Goal: Book appointment/travel/reservation

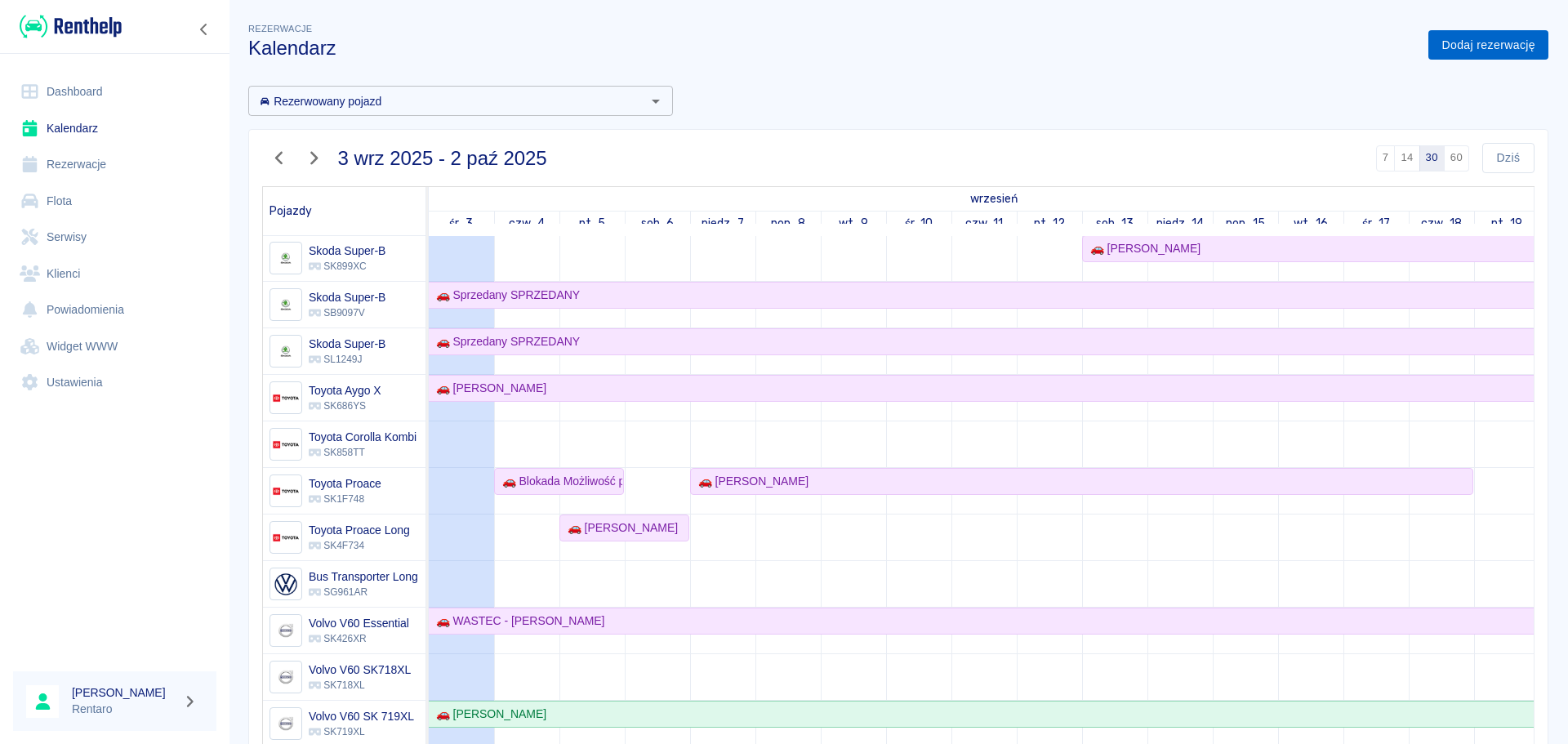
click at [1435, 32] on link "Dodaj rezerwację" at bounding box center [1488, 44] width 120 height 30
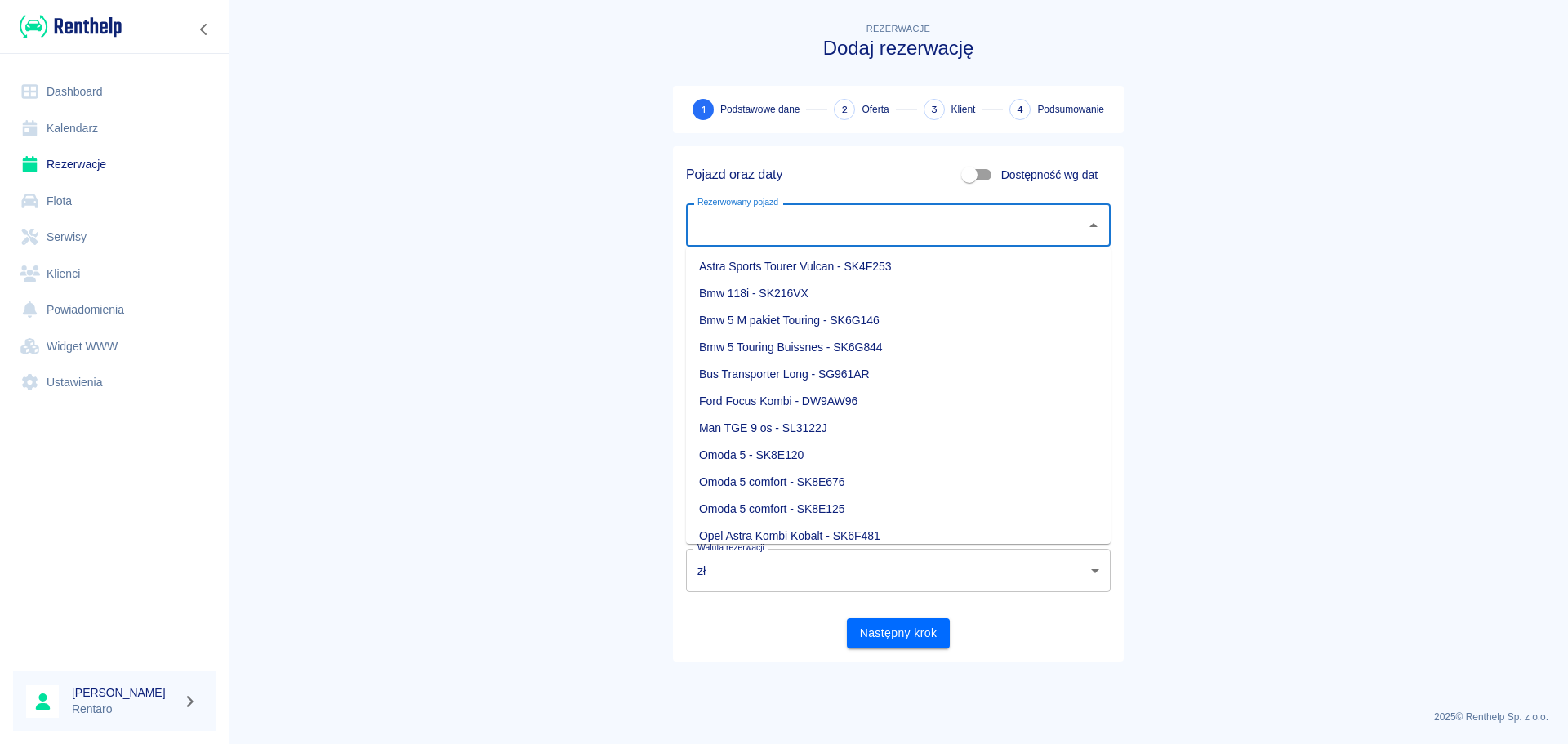
click at [931, 220] on input "Rezerwowany pojazd" at bounding box center [885, 225] width 385 height 29
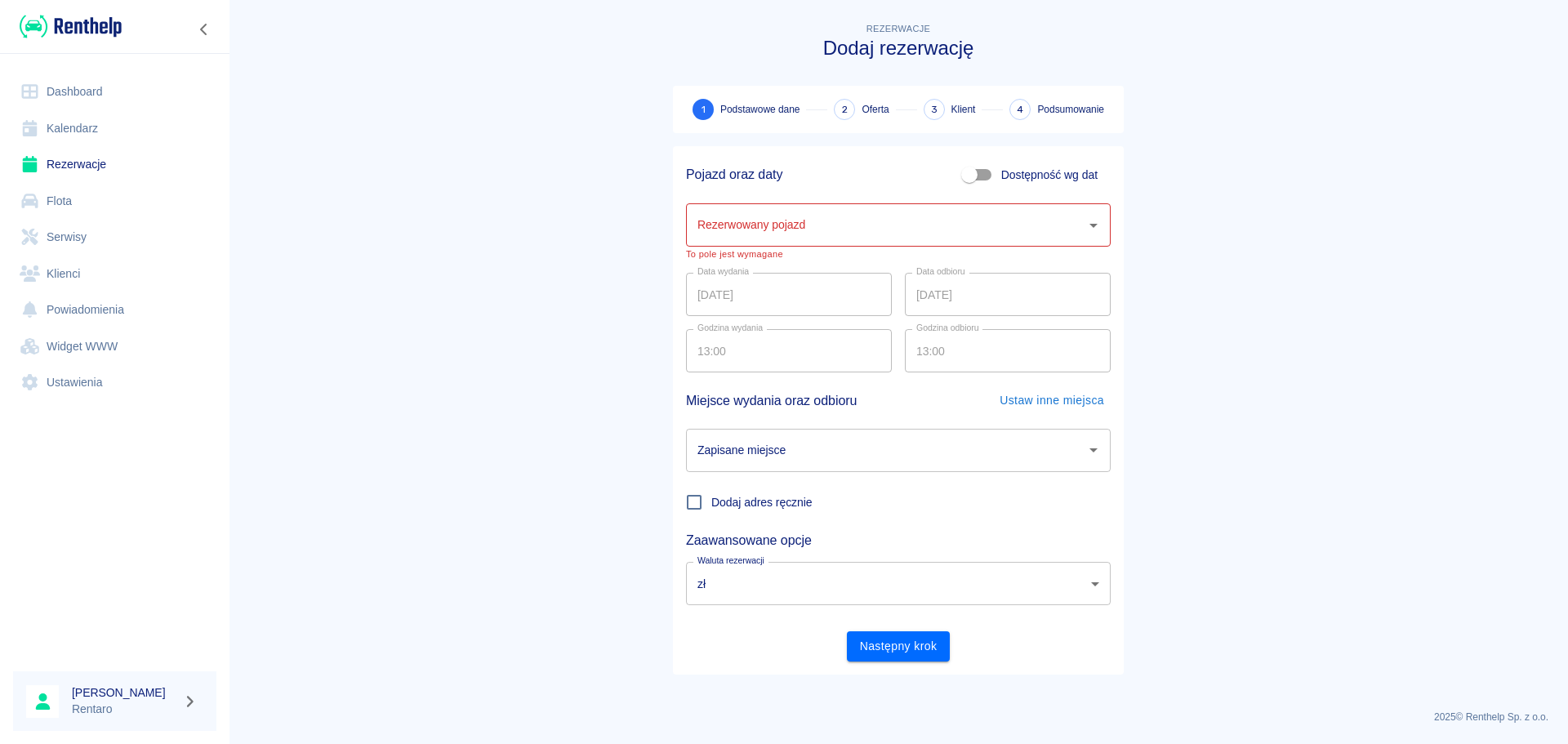
click at [1016, 175] on span "Dostępność wg dat" at bounding box center [1050, 176] width 97 height 17
click at [1016, 175] on input "Dostępność wg dat" at bounding box center [969, 175] width 93 height 31
checkbox input "true"
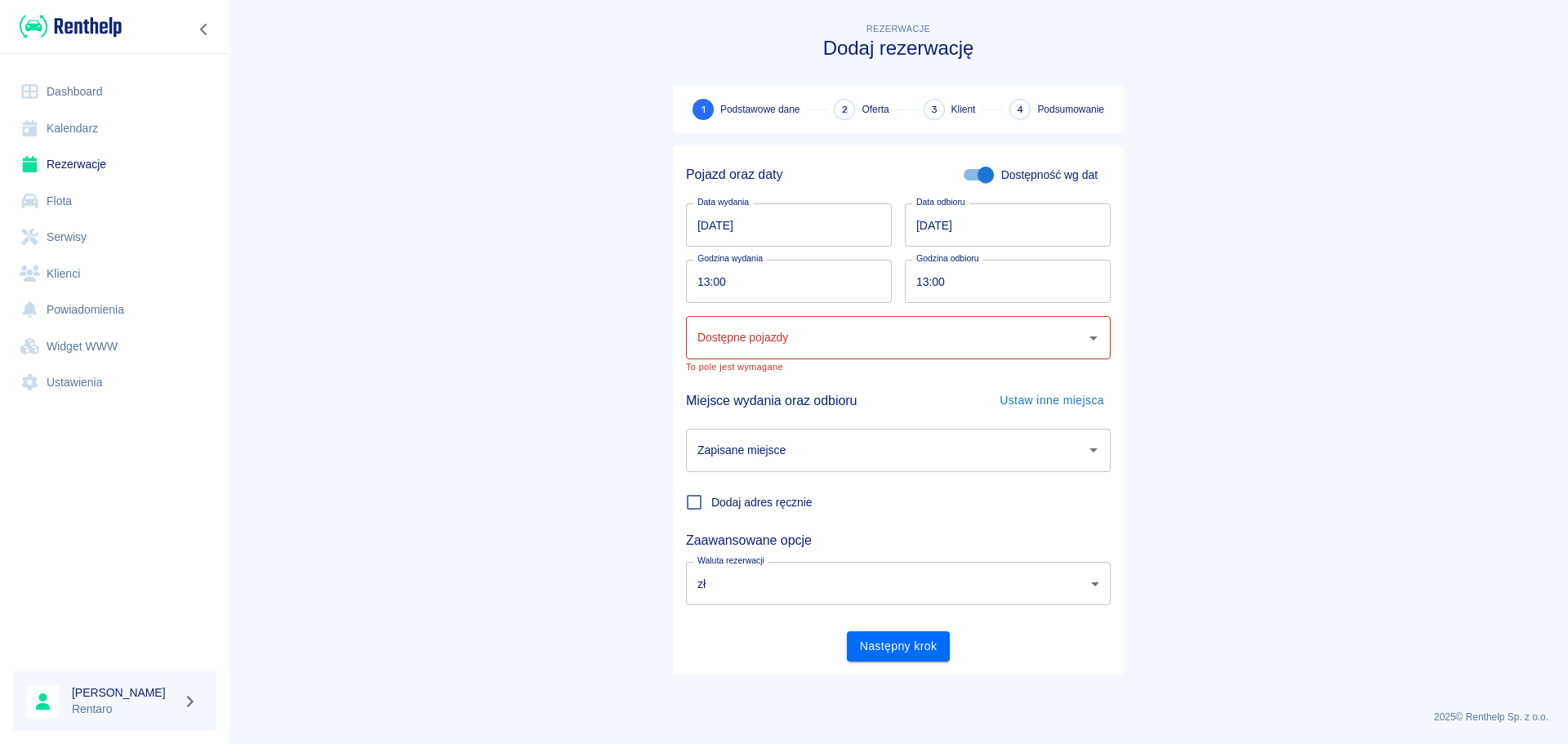
drag, startPoint x: 786, startPoint y: 204, endPoint x: 785, endPoint y: 214, distance: 10.0
click at [785, 206] on input "[DATE]" at bounding box center [789, 225] width 206 height 43
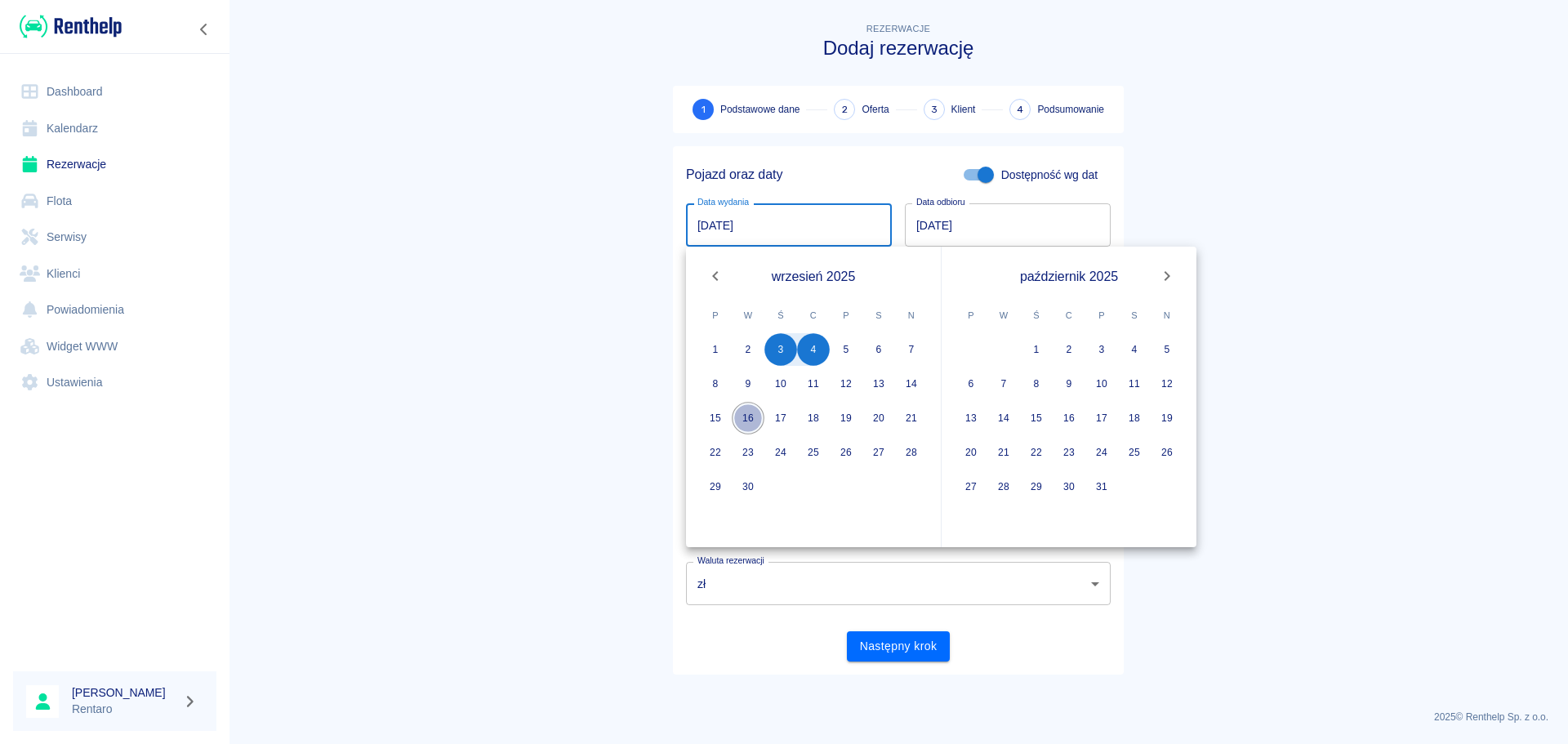
click at [744, 417] on button "16" at bounding box center [748, 418] width 33 height 33
type input "[DATE]"
type input "DD.MM.YYYY"
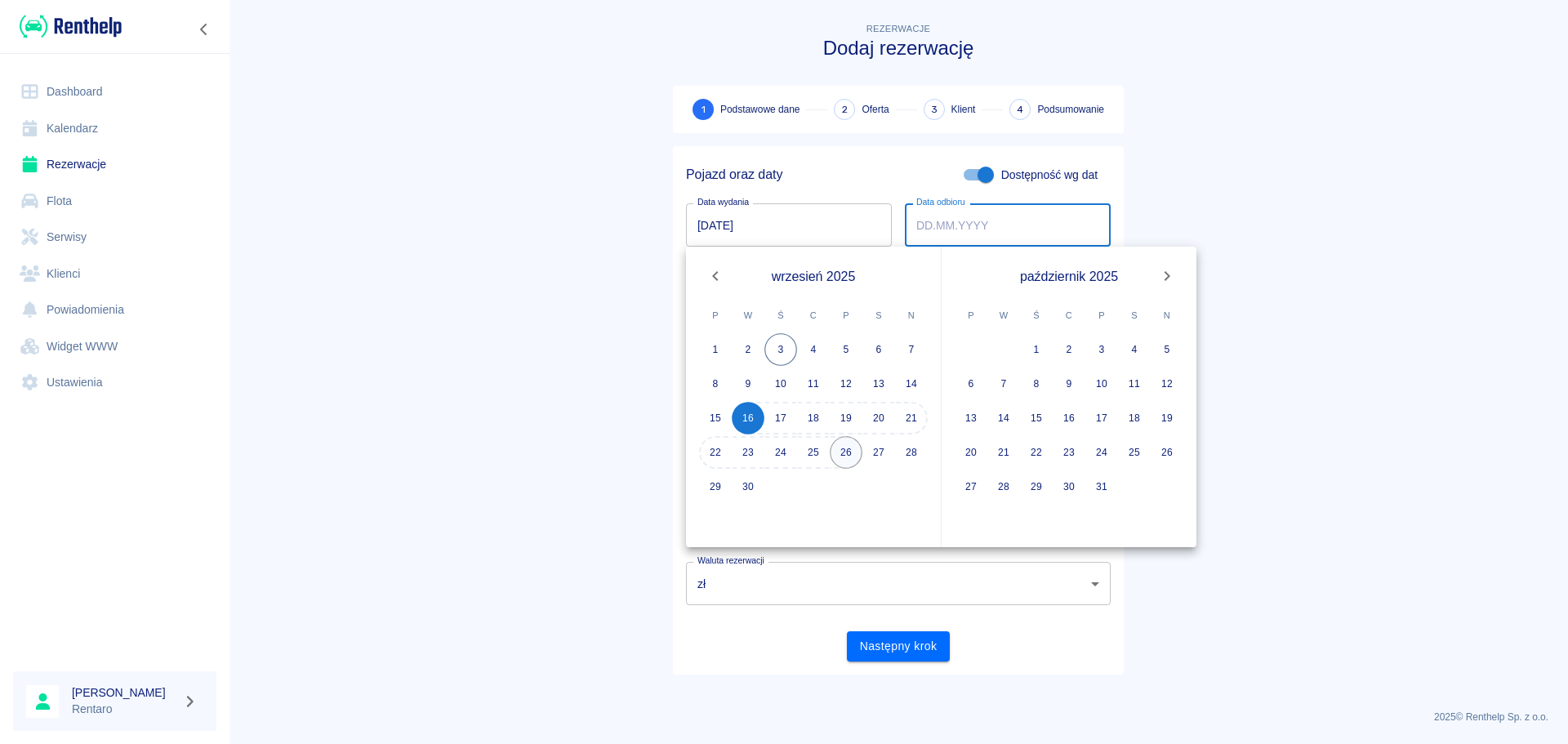
click at [847, 458] on button "26" at bounding box center [846, 453] width 33 height 33
type input "[DATE]"
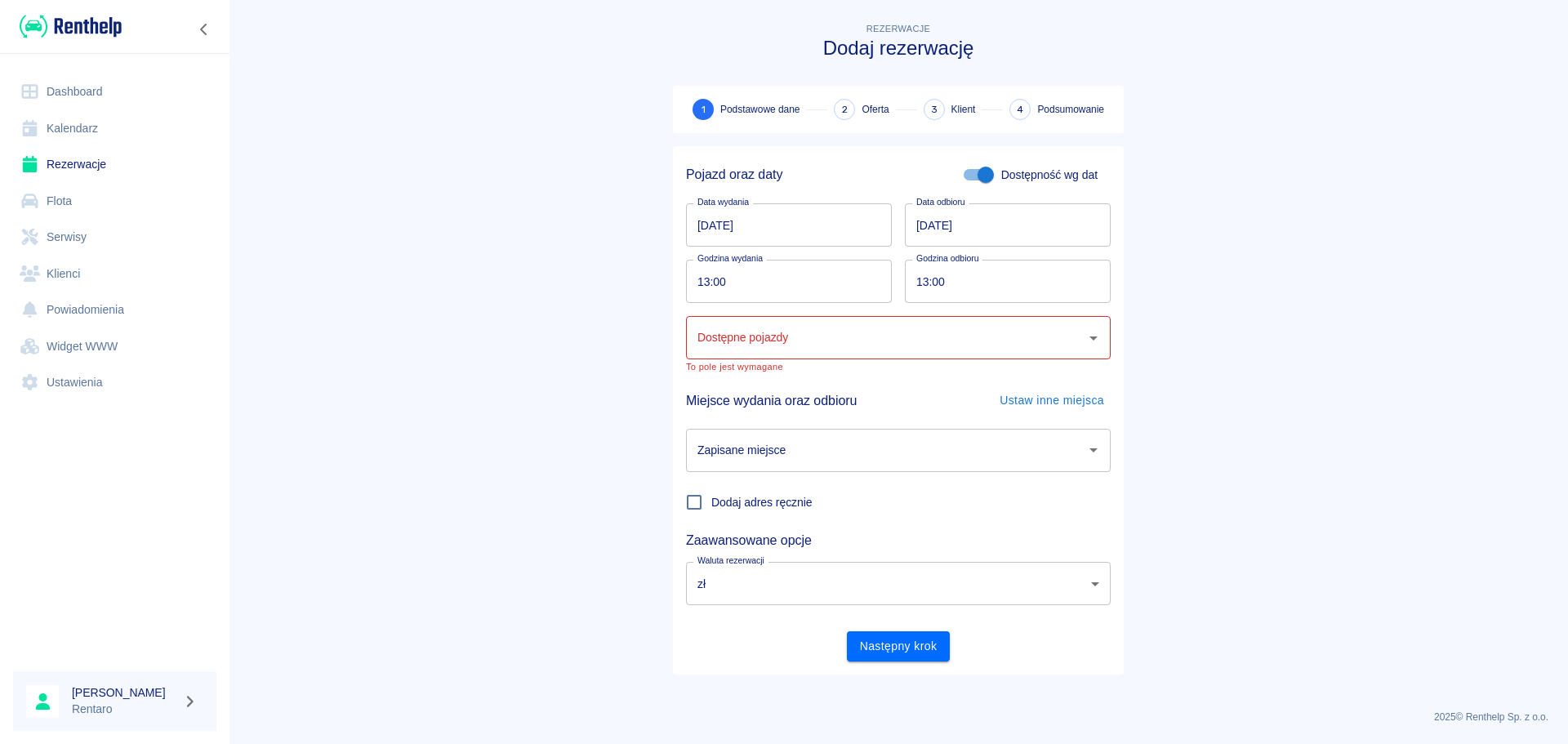
click at [835, 341] on input "Dostępne pojazdy" at bounding box center [885, 338] width 385 height 29
drag, startPoint x: 508, startPoint y: 238, endPoint x: 472, endPoint y: 238, distance: 36.0
click at [502, 238] on main "Rezerwacje Dodaj rezerwację 1 Podstawowe dane 2 Oferta 3 Klient 4 Podsumowanie …" at bounding box center [898, 357] width 1339 height 676
click at [57, 115] on link "Kalendarz" at bounding box center [115, 128] width 204 height 37
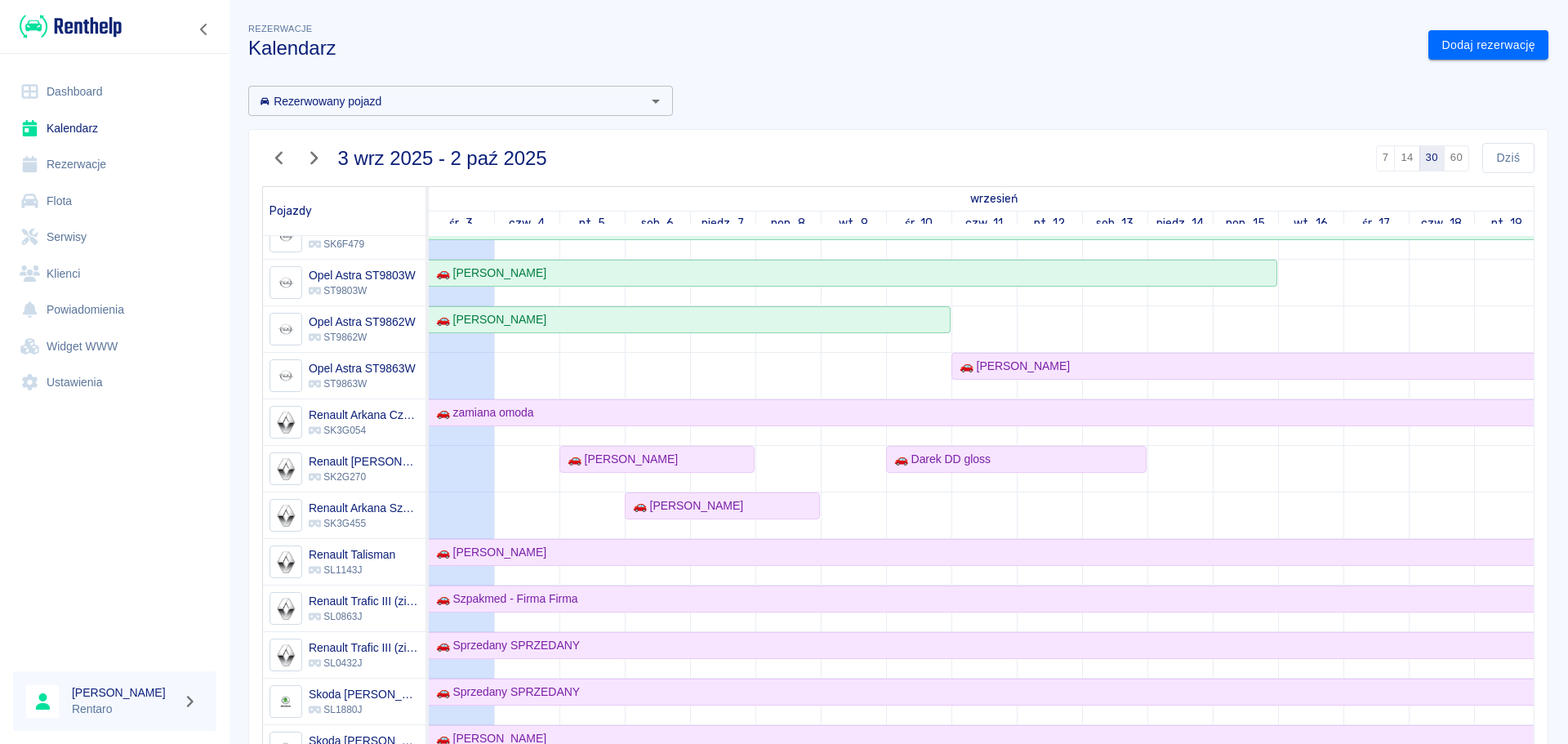
scroll to position [138, 0]
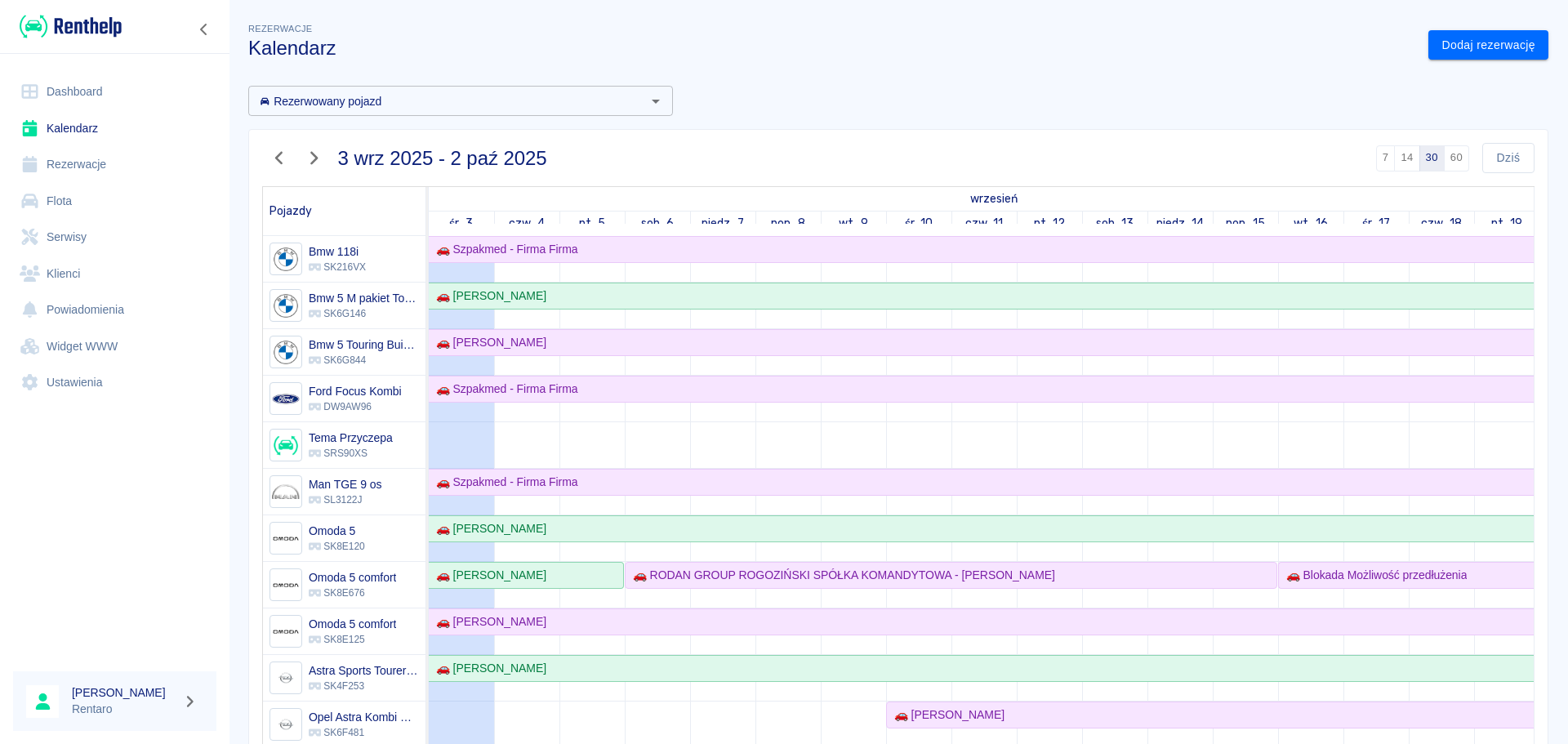
click at [1445, 166] on button "60" at bounding box center [1457, 158] width 25 height 26
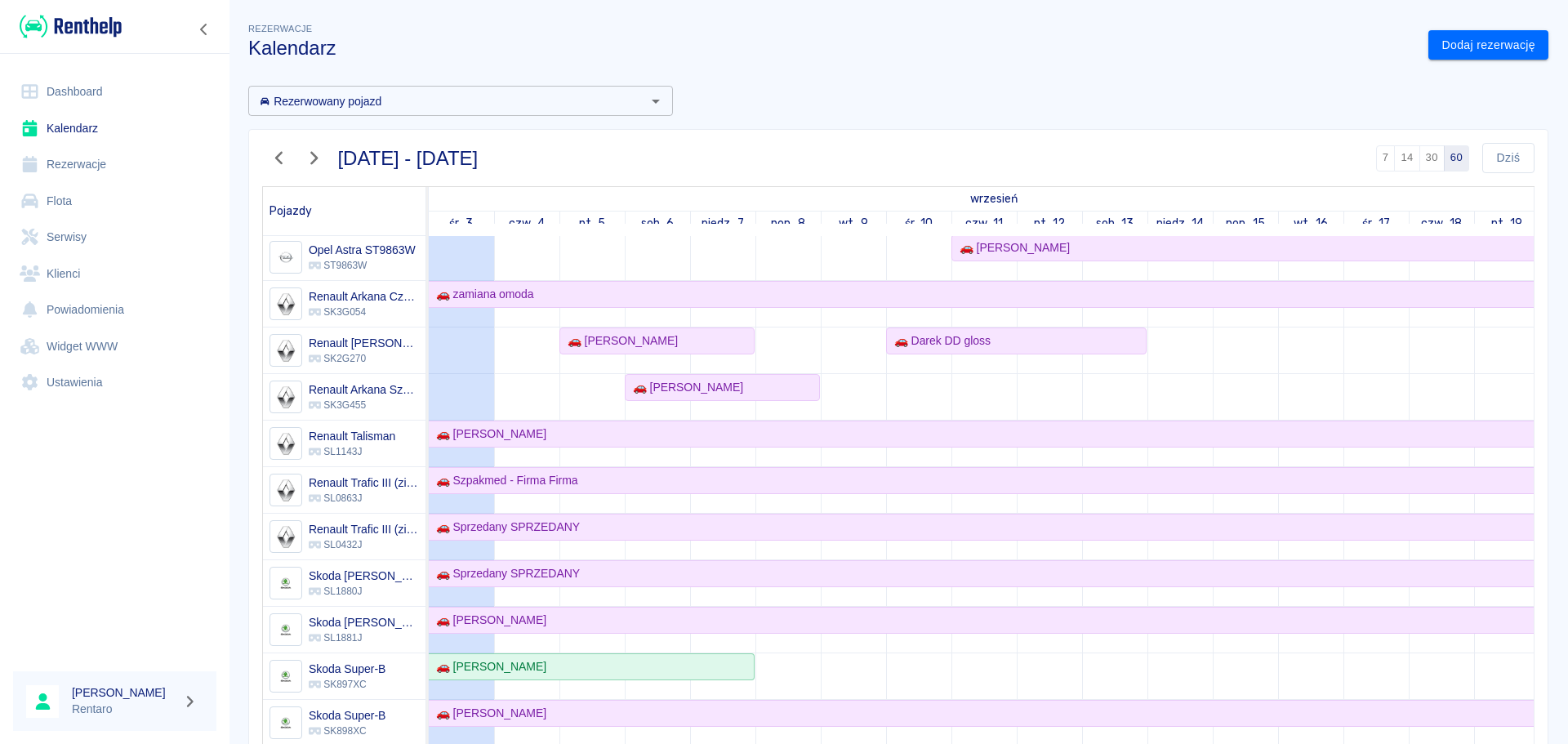
scroll to position [592, 0]
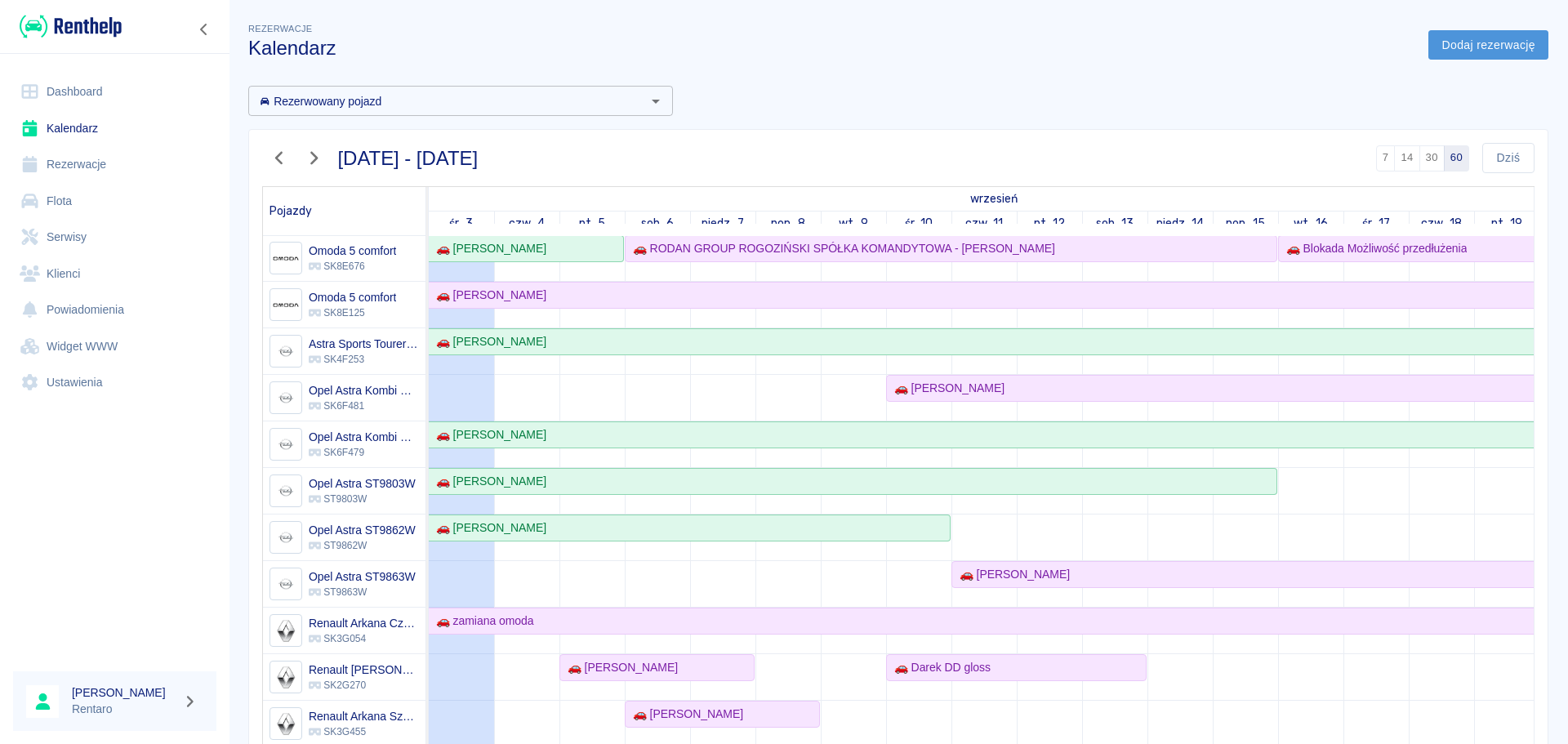
click at [1451, 41] on link "Dodaj rezerwację" at bounding box center [1488, 44] width 120 height 30
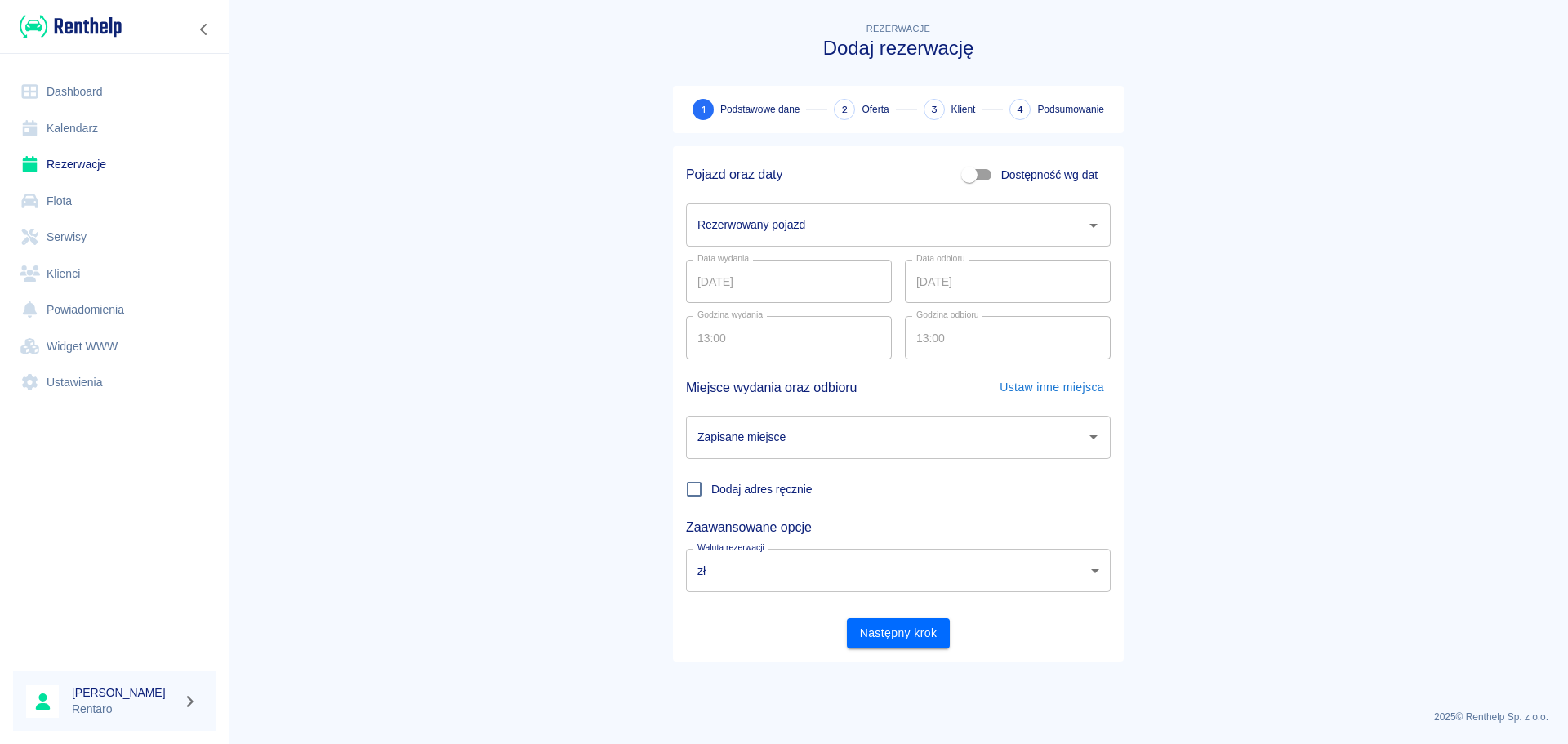
click at [1082, 214] on div at bounding box center [1093, 226] width 21 height 23
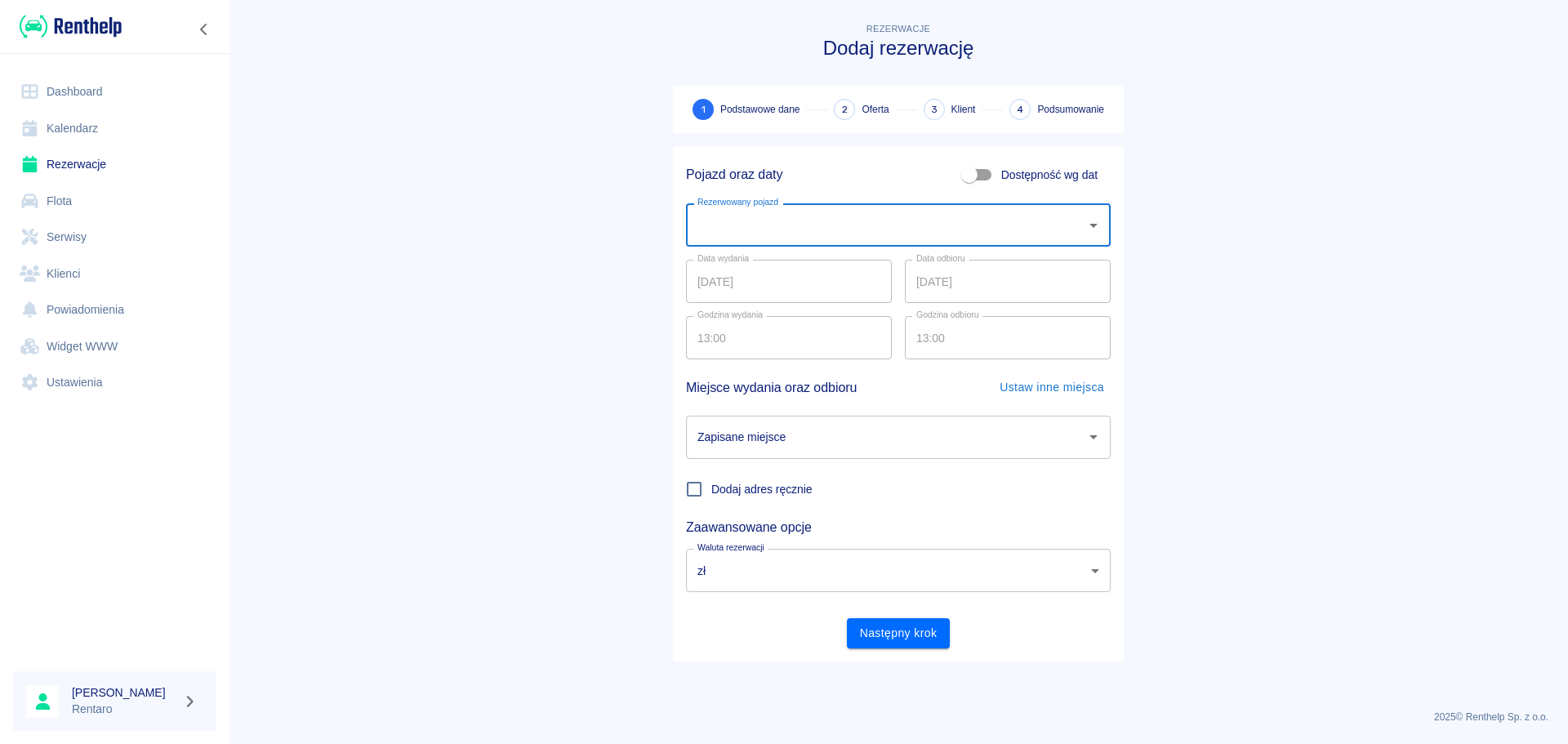
click at [1009, 181] on span "Dostępność wg dat" at bounding box center [1050, 176] width 97 height 17
click at [1009, 181] on input "Dostępność wg dat" at bounding box center [969, 175] width 93 height 31
checkbox input "true"
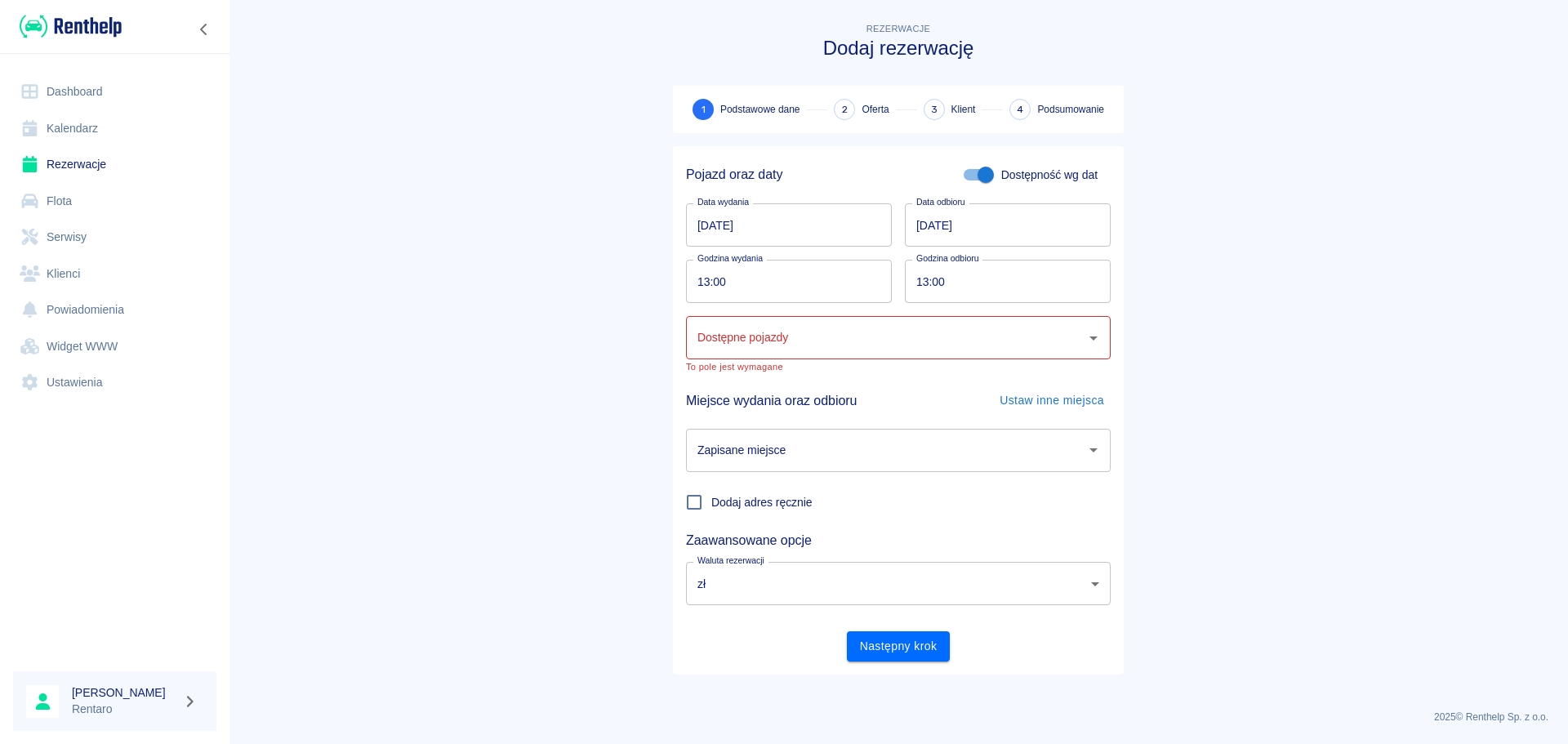
click at [671, 234] on div "Pojazd oraz daty Dostępność wg dat Data wydania [DATE] Data wydania Data odbior…" at bounding box center [891, 403] width 463 height 541
click at [691, 231] on input "[DATE]" at bounding box center [789, 225] width 206 height 43
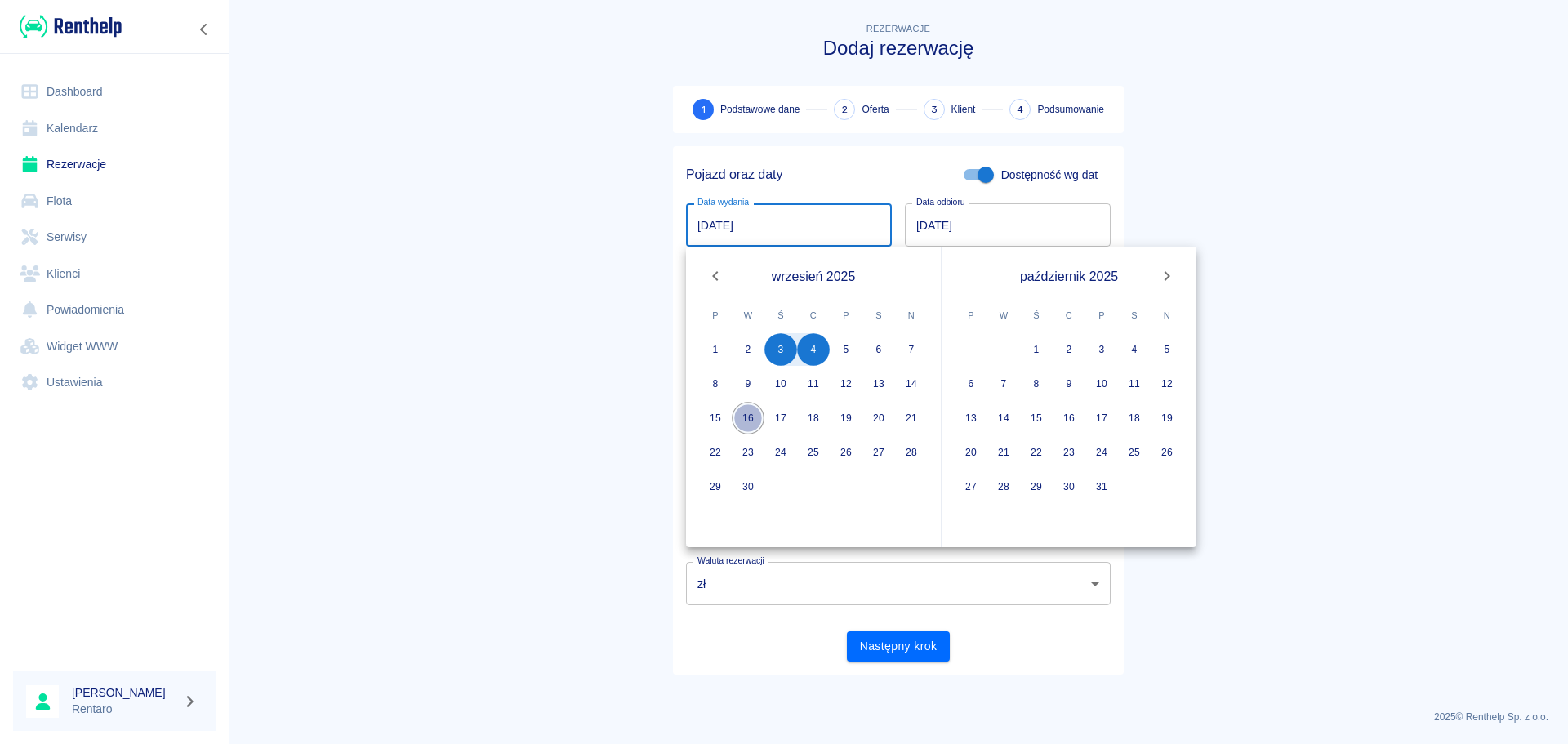
click at [745, 415] on button "16" at bounding box center [748, 418] width 33 height 33
type input "[DATE]"
type input "DD.MM.YYYY"
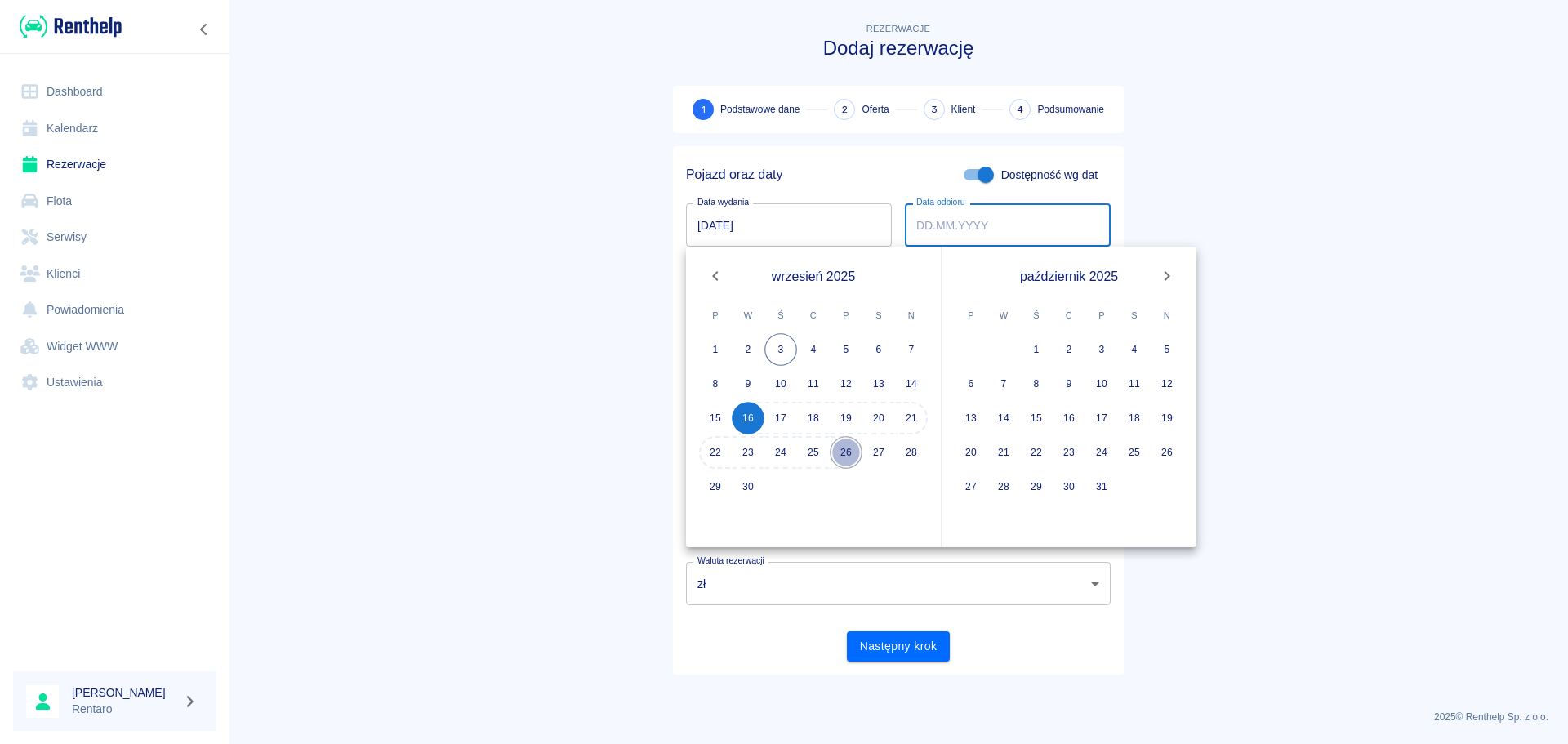
click at [848, 457] on button "26" at bounding box center [846, 453] width 33 height 33
type input "[DATE]"
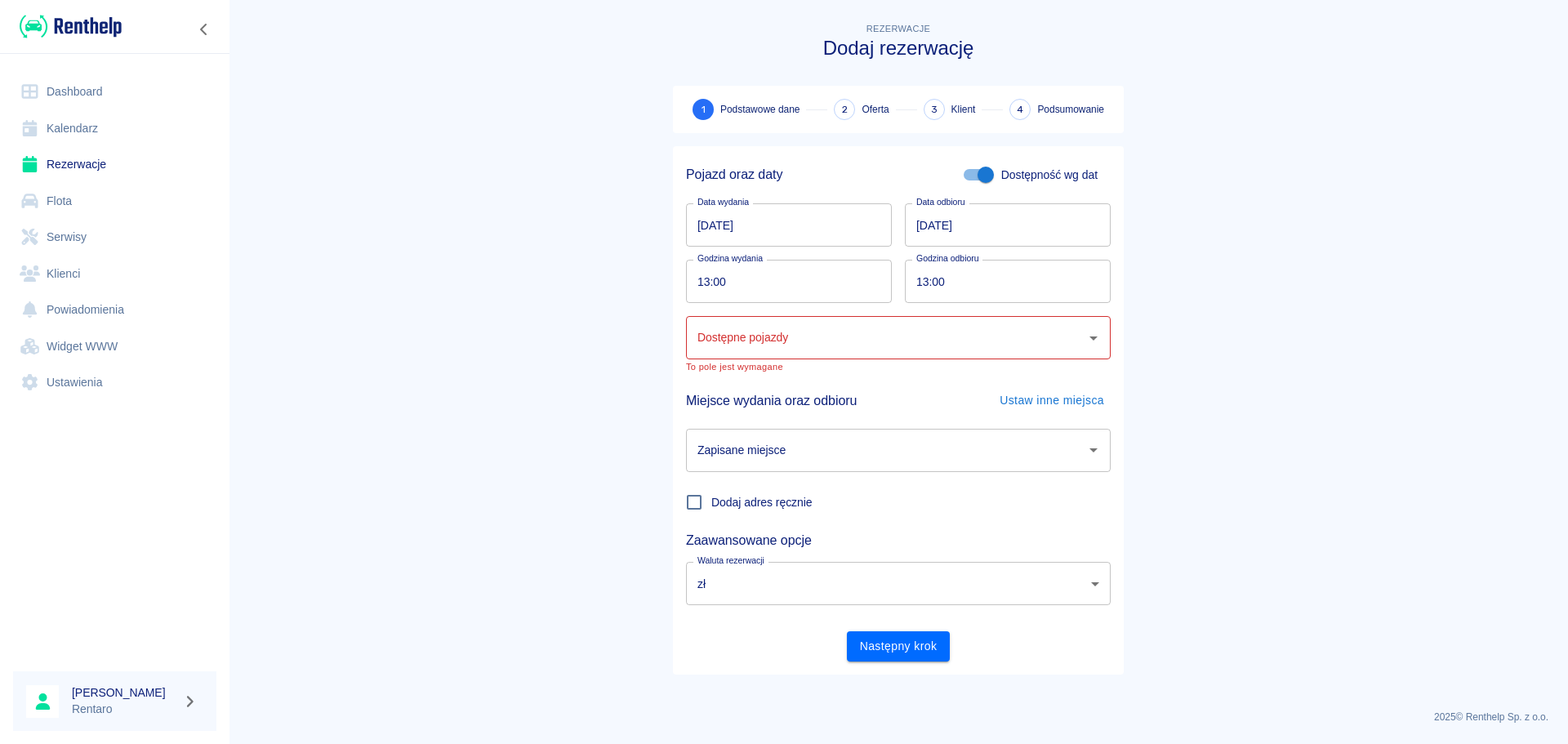
click at [852, 333] on input "Dostępne pojazdy" at bounding box center [885, 338] width 385 height 29
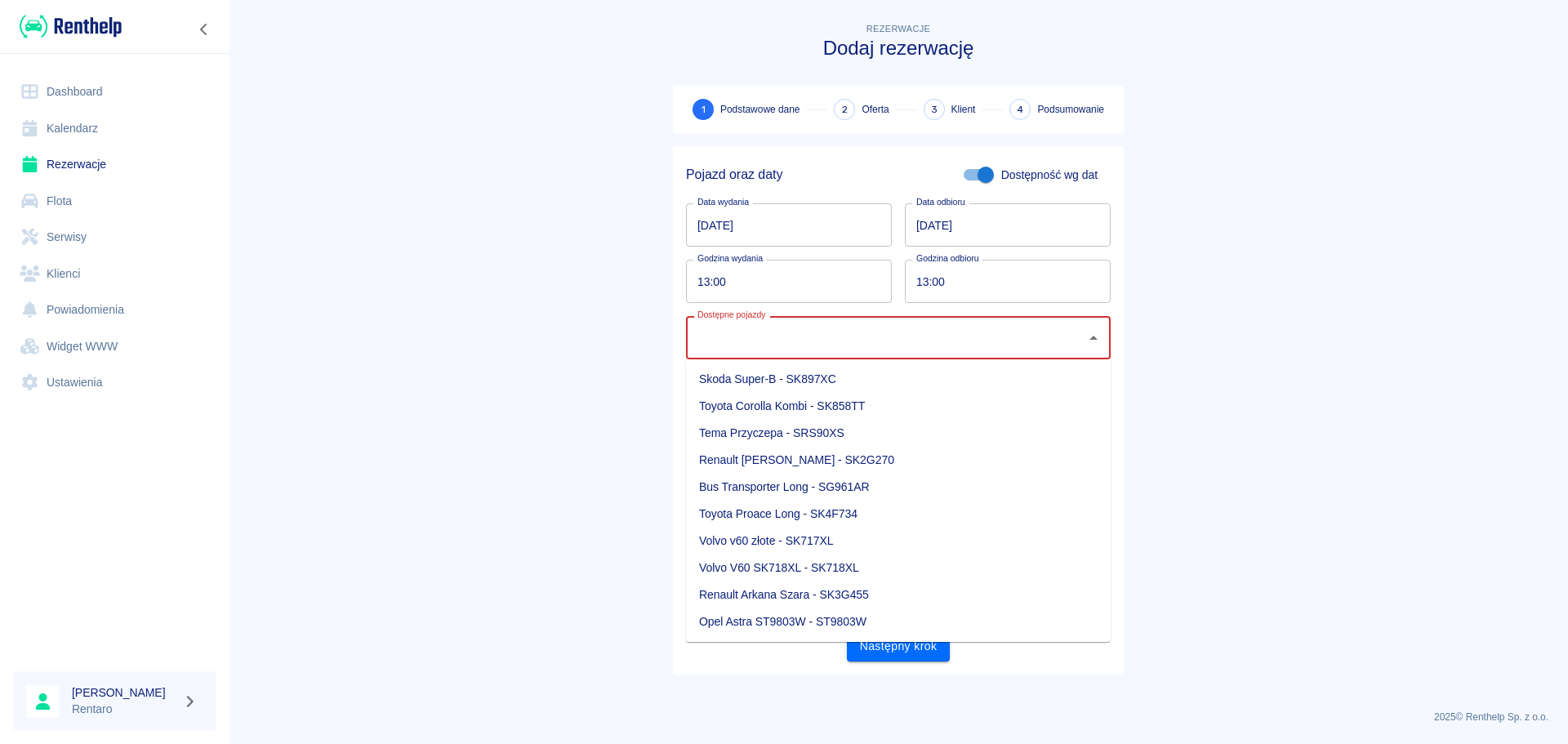
click at [836, 402] on li "Toyota Corolla Kombi - SK858TT" at bounding box center [899, 406] width 425 height 27
type input "Toyota Corolla Kombi - SK858TT"
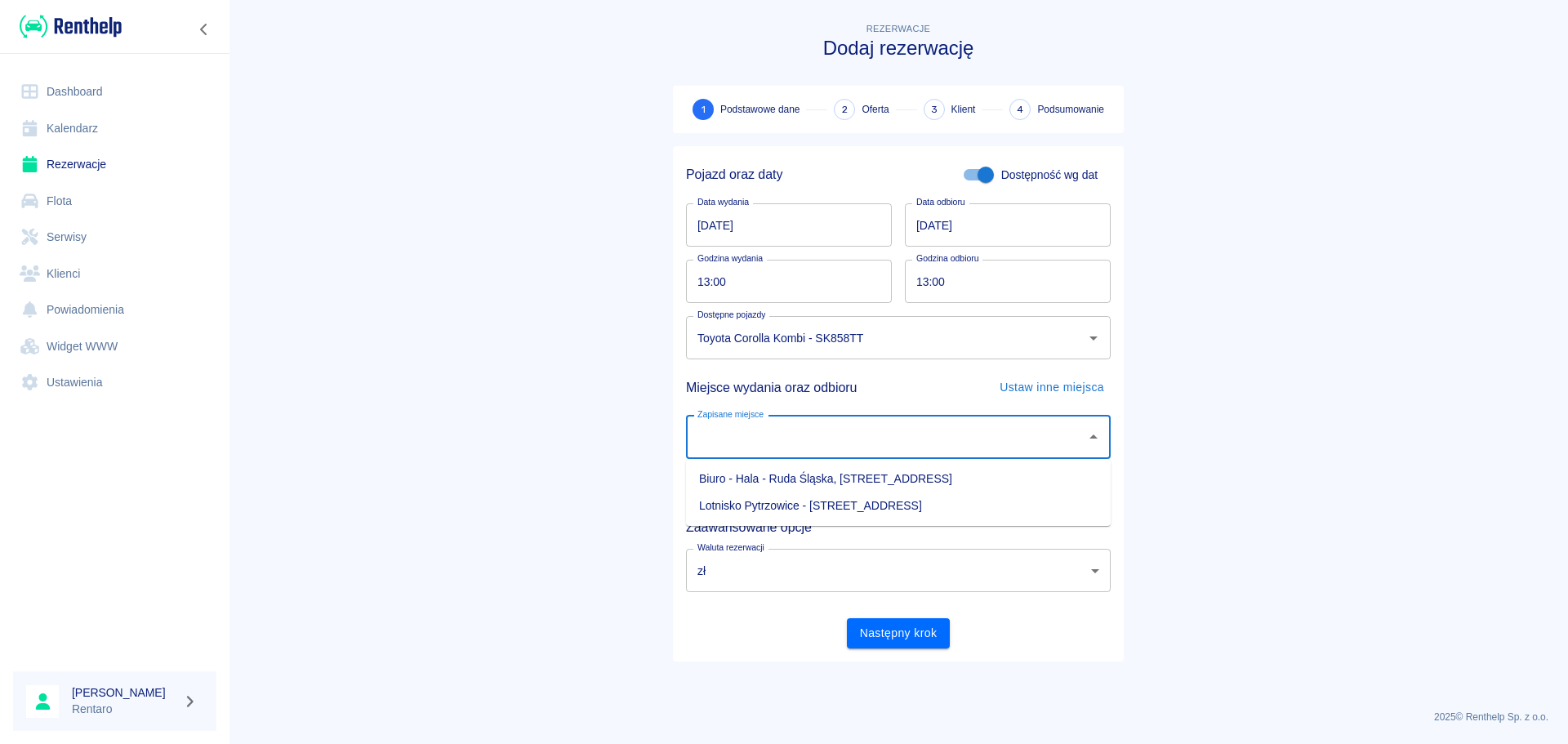
click at [877, 437] on input "Zapisane miejsce" at bounding box center [885, 437] width 385 height 29
click at [855, 482] on li "Biuro - Hala - Ruda Śląska, [STREET_ADDRESS]" at bounding box center [899, 479] width 425 height 27
type input "Biuro - Hala - Ruda Śląska, [STREET_ADDRESS]"
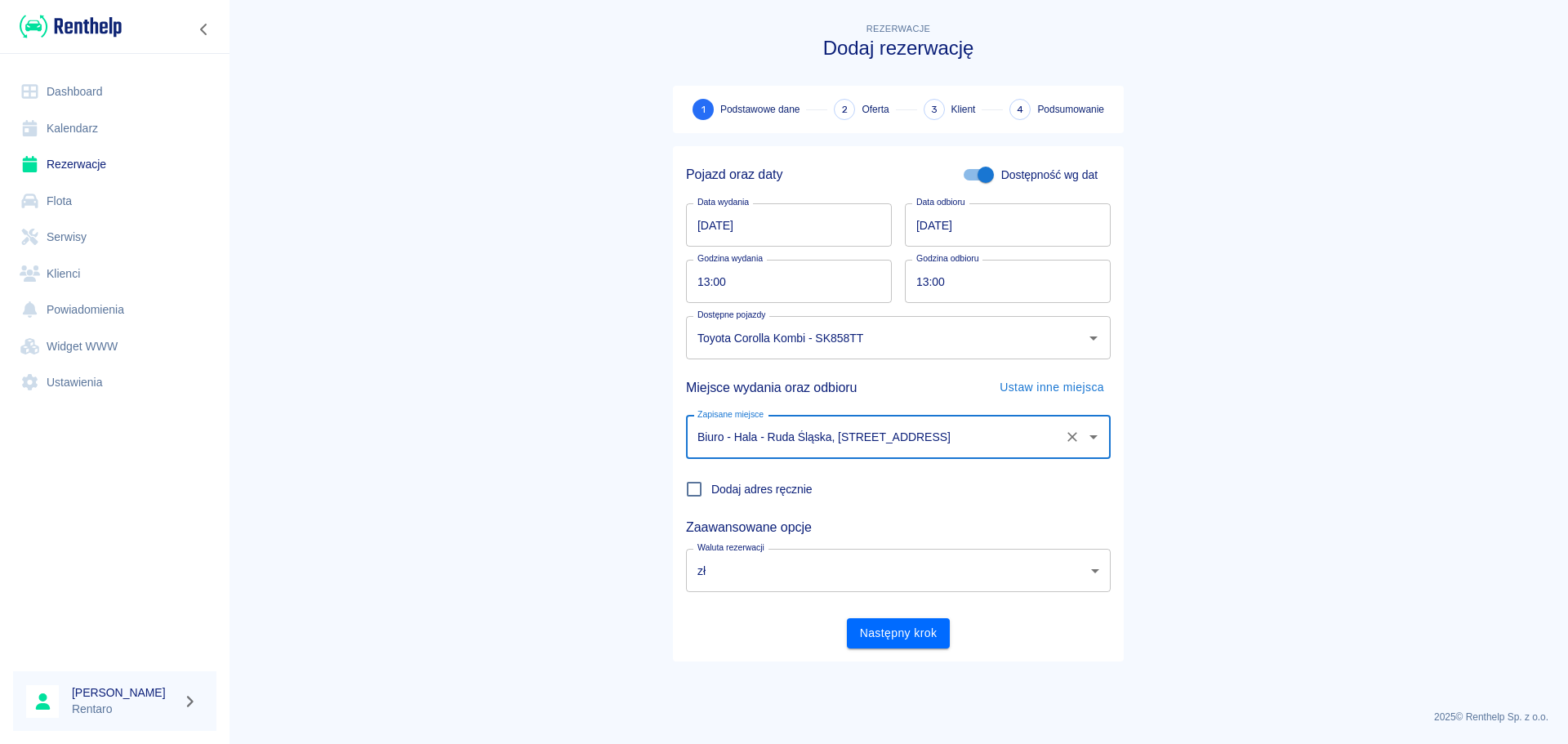
click at [893, 627] on button "Następny krok" at bounding box center [898, 632] width 103 height 30
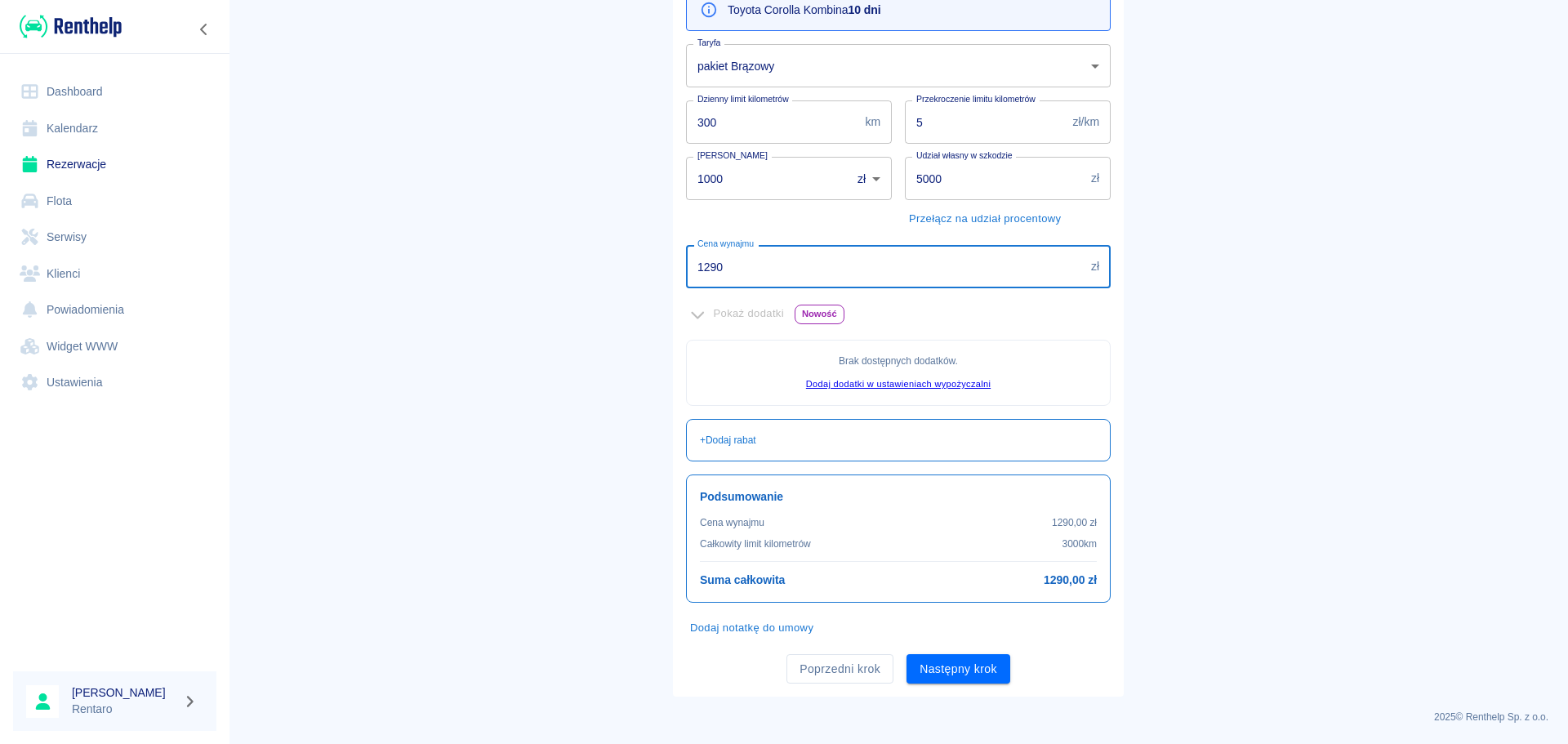
click at [869, 265] on input "1290" at bounding box center [885, 266] width 399 height 43
type input "1400"
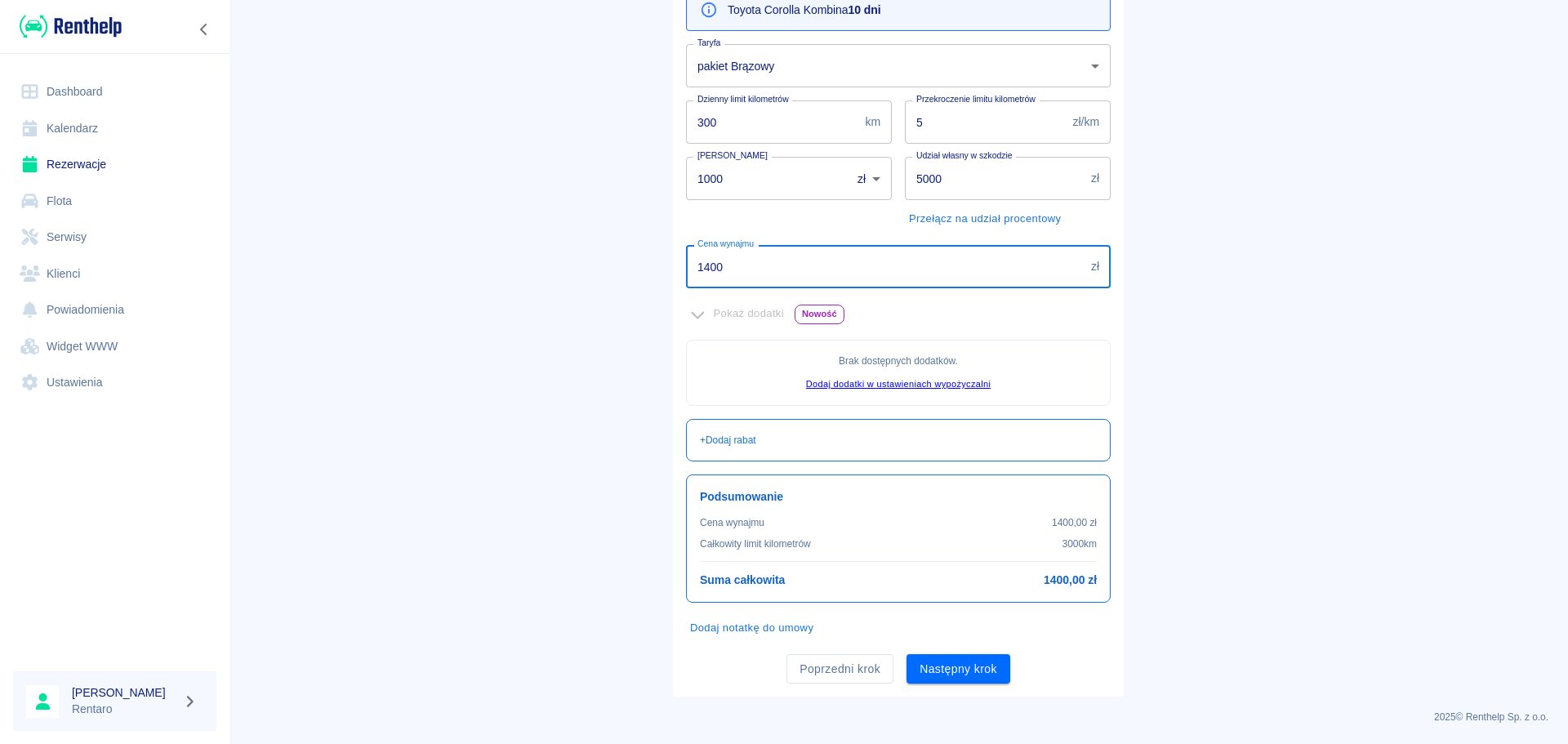
click at [914, 658] on button "Następny krok" at bounding box center [958, 669] width 103 height 30
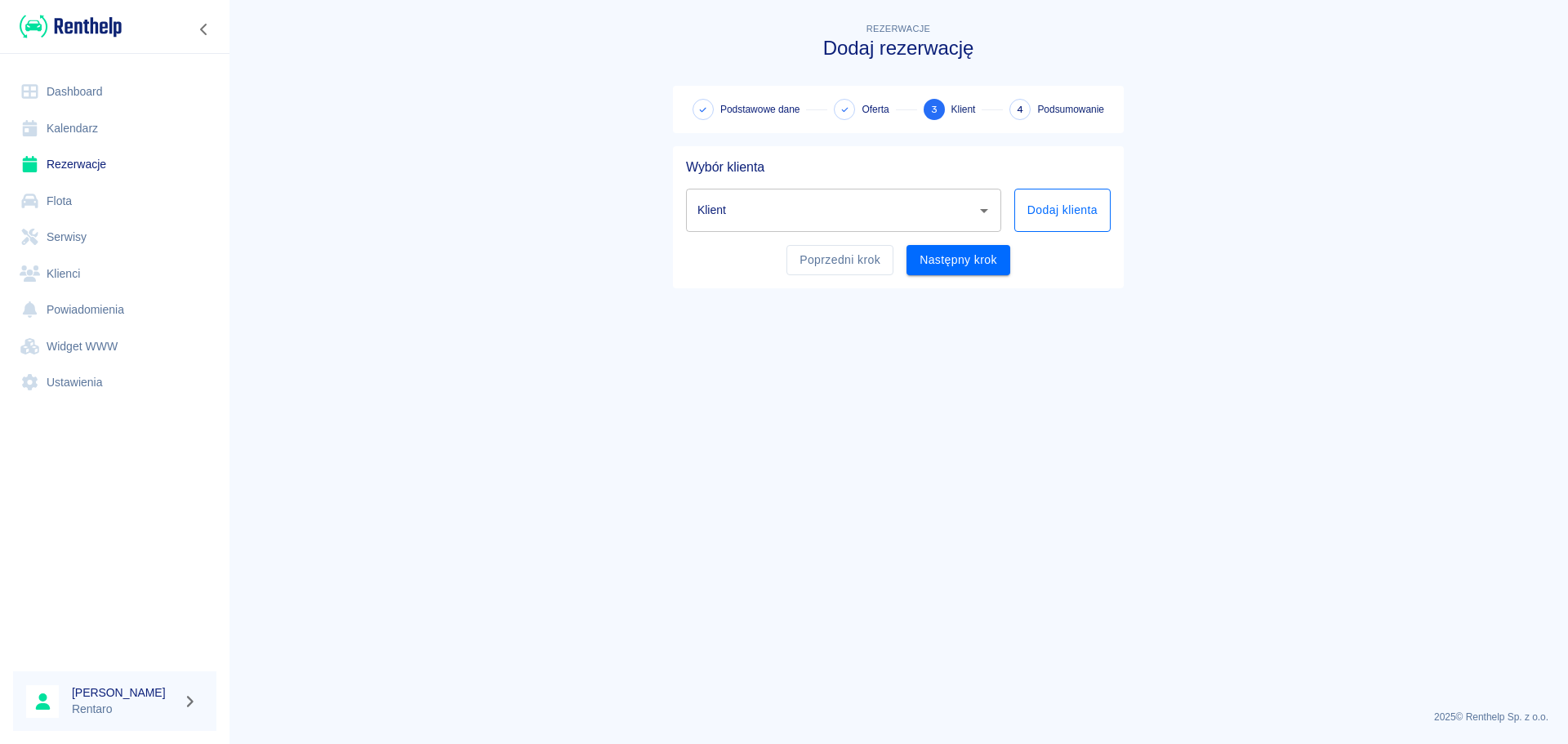
click at [1084, 210] on button "Dodaj klienta" at bounding box center [1063, 209] width 97 height 43
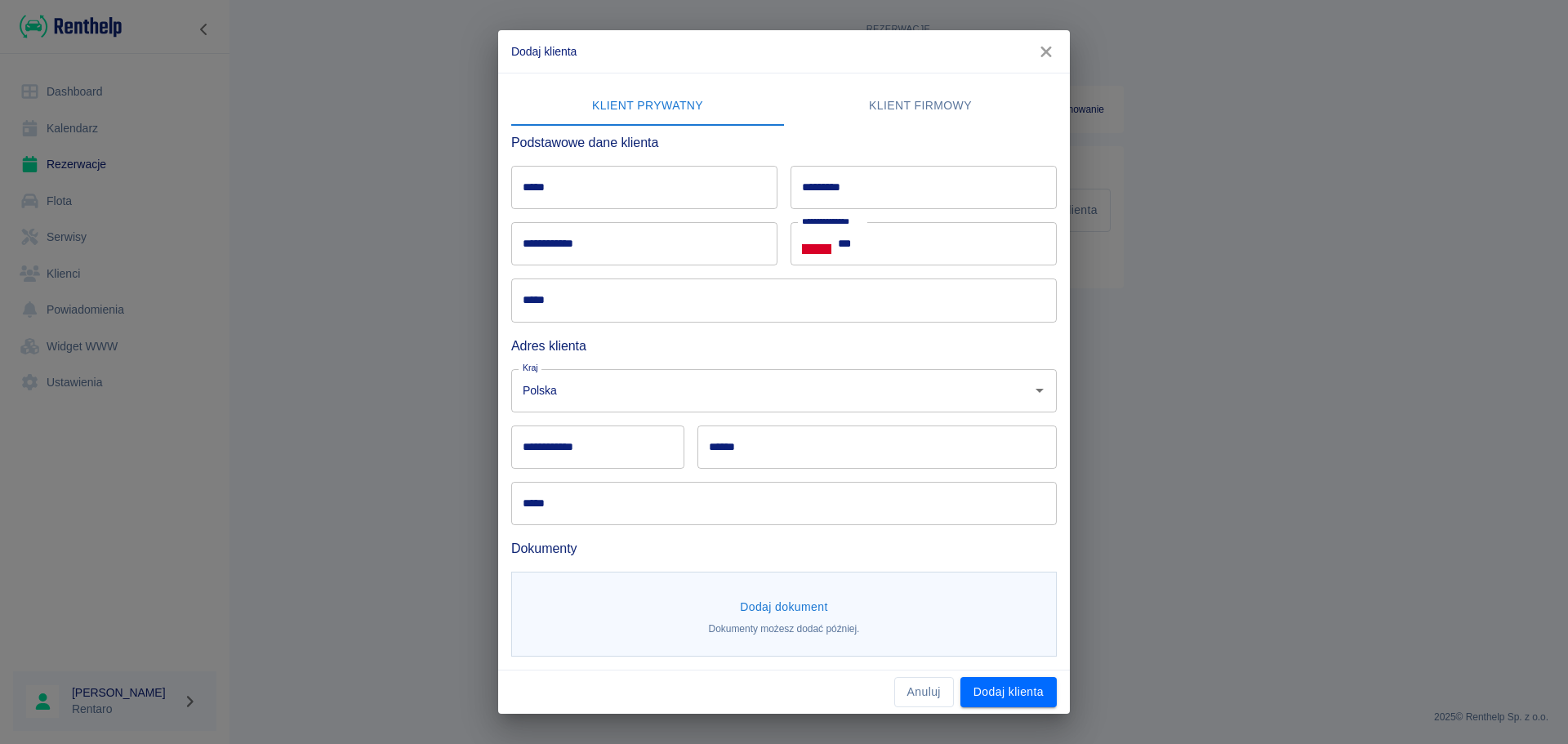
click at [686, 190] on input "*****" at bounding box center [645, 187] width 266 height 43
click at [585, 193] on input "*****" at bounding box center [645, 187] width 266 height 43
type input "*****"
click at [953, 194] on input "*********" at bounding box center [924, 187] width 266 height 43
click at [821, 185] on input "*********" at bounding box center [924, 187] width 266 height 43
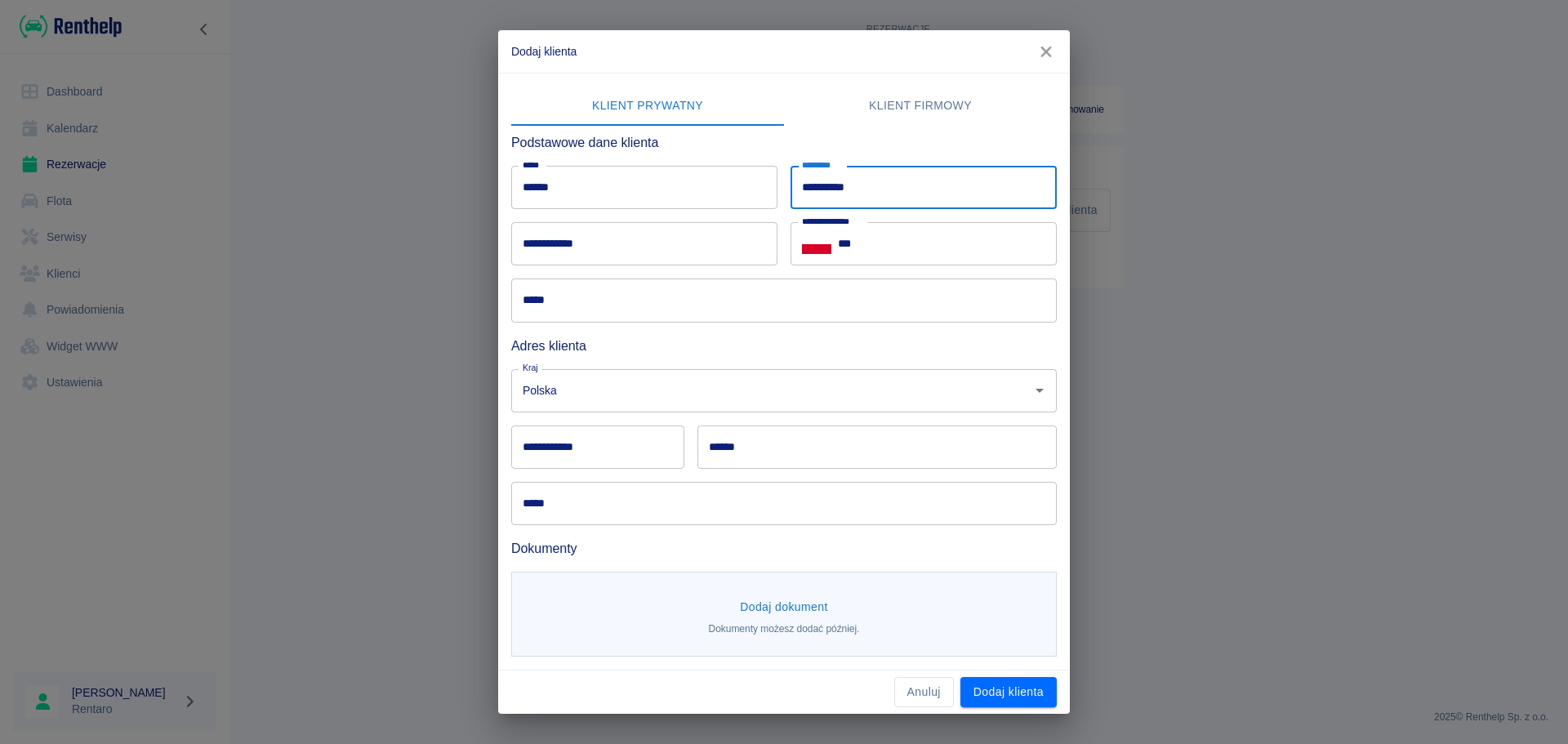
click at [819, 187] on input "*********" at bounding box center [924, 187] width 266 height 43
click at [817, 189] on input "*********" at bounding box center [924, 187] width 266 height 43
type input "**********"
click at [890, 245] on input "***" at bounding box center [947, 243] width 219 height 43
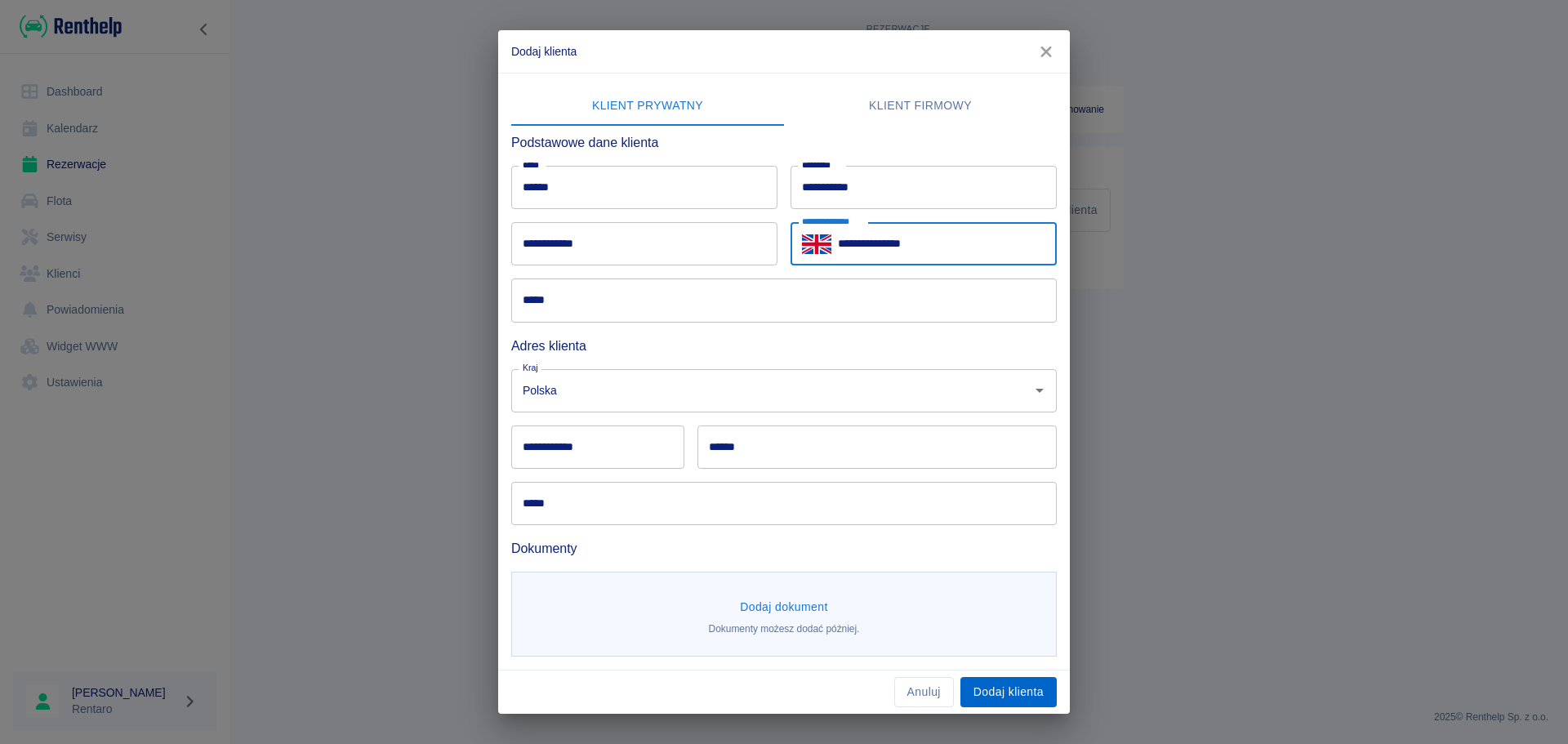
type input "**********"
click at [1005, 702] on button "Dodaj klienta" at bounding box center [1009, 691] width 97 height 30
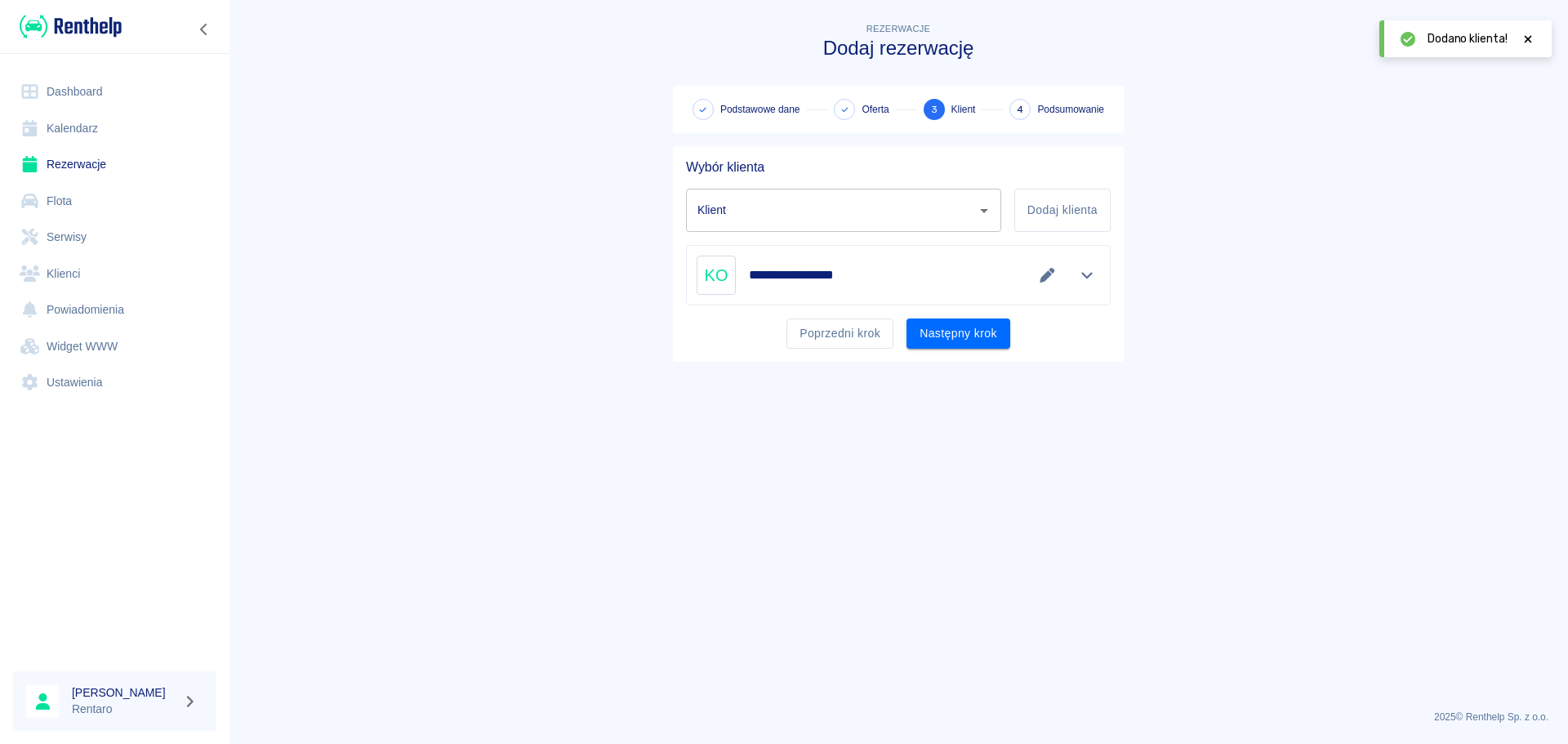
type input "Kinga od klienta ([PHONE_NUMBER])"
click at [944, 342] on button "Następny krok" at bounding box center [958, 333] width 103 height 30
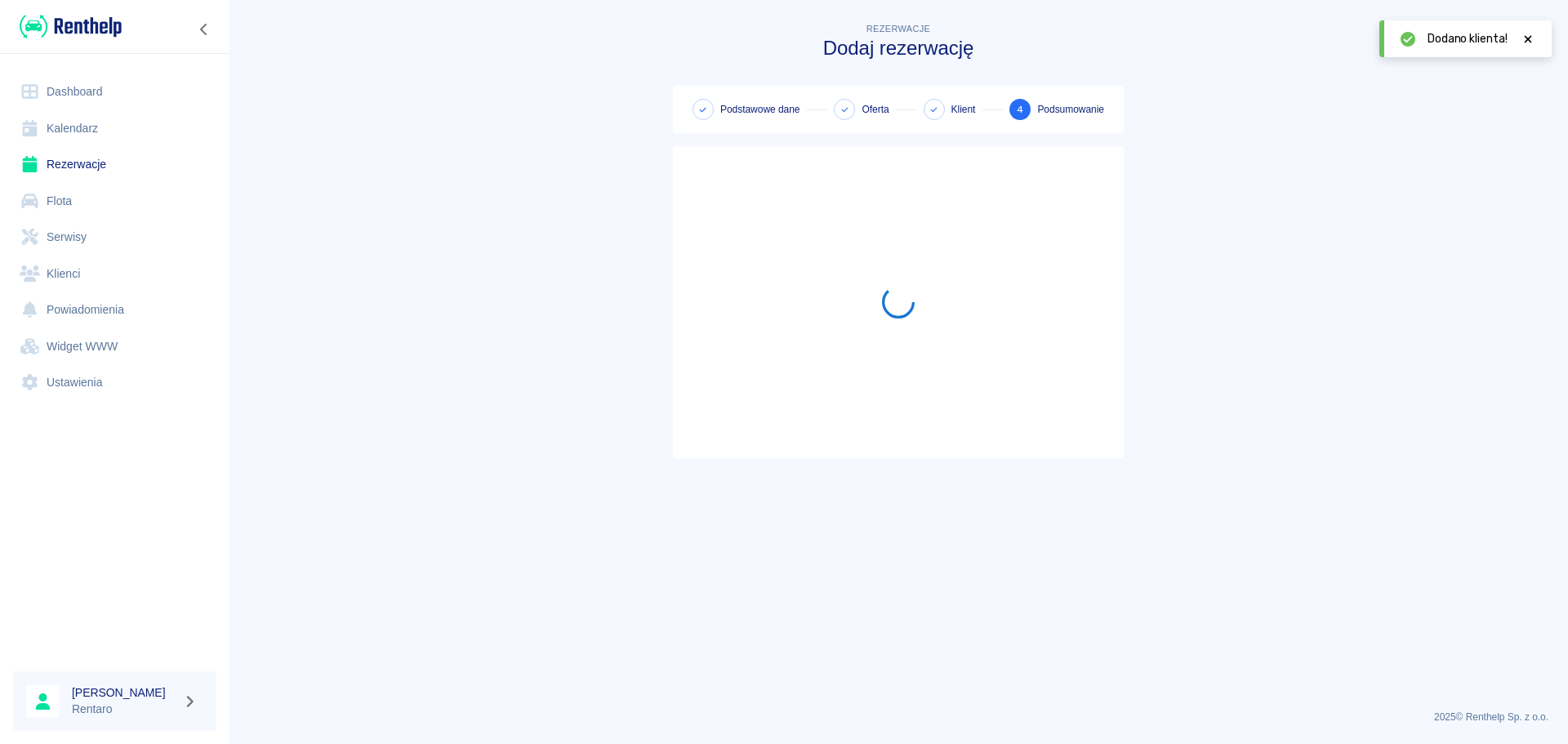
click at [946, 330] on div at bounding box center [898, 301] width 399 height 260
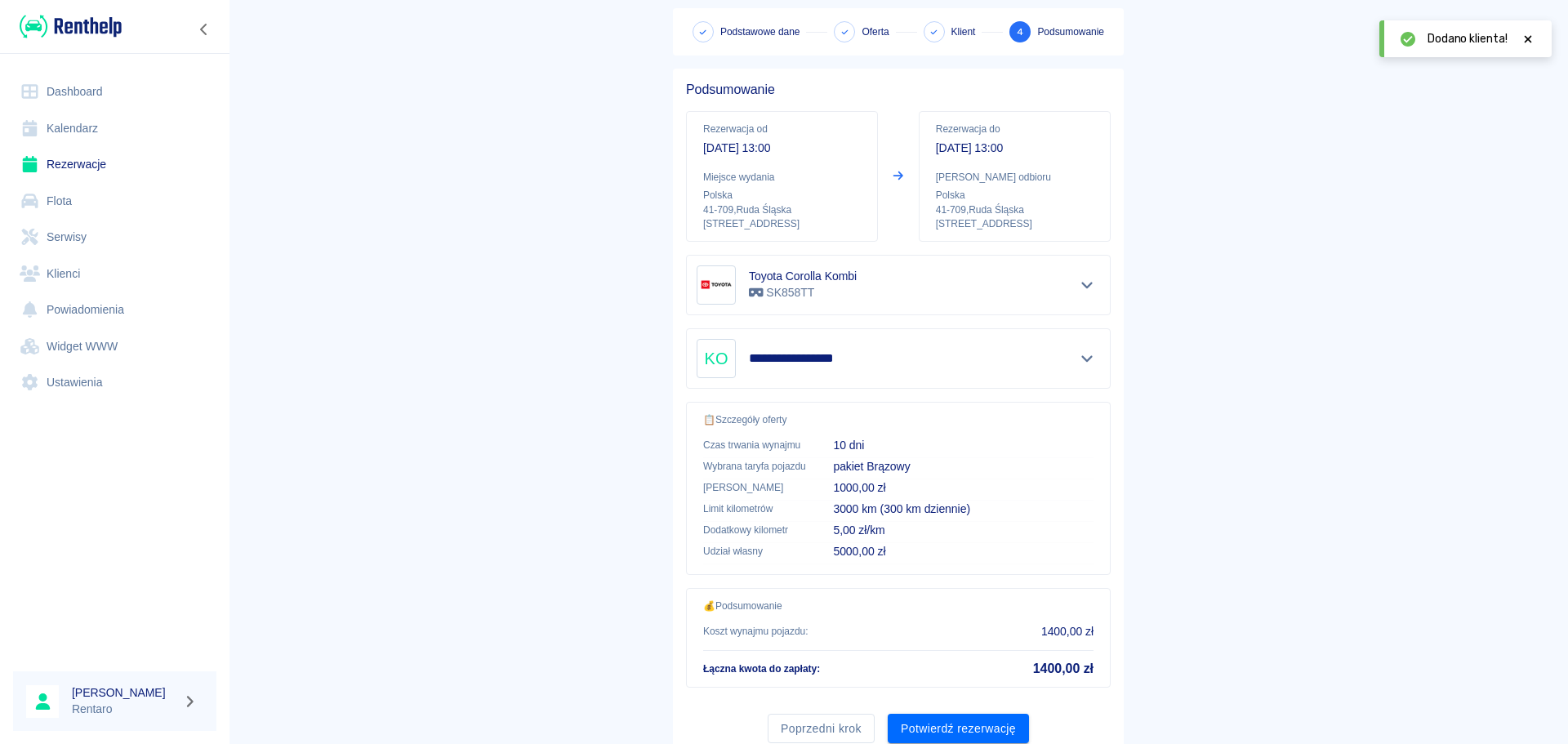
scroll to position [137, 0]
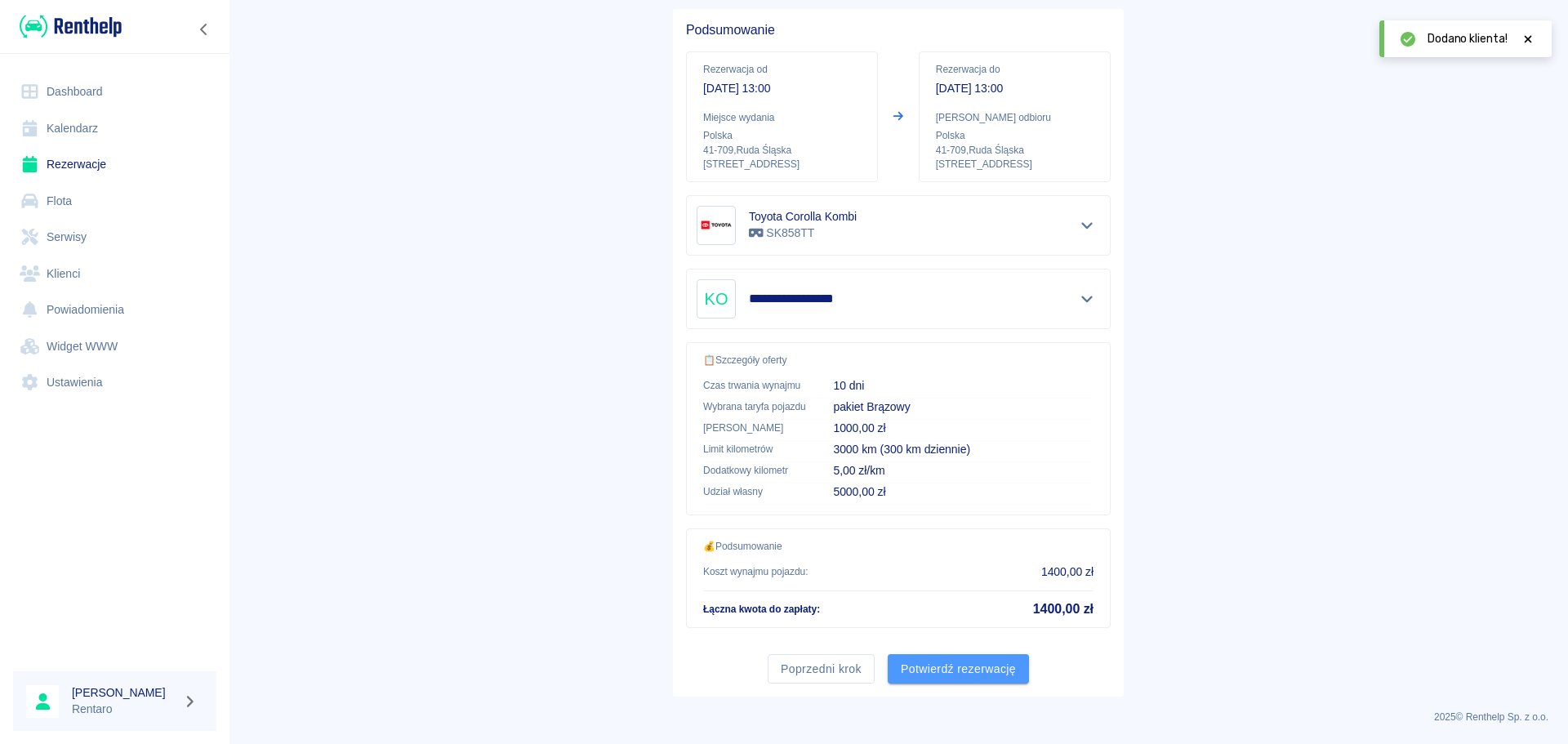
click at [949, 660] on button "Potwierdź rezerwację" at bounding box center [958, 669] width 141 height 30
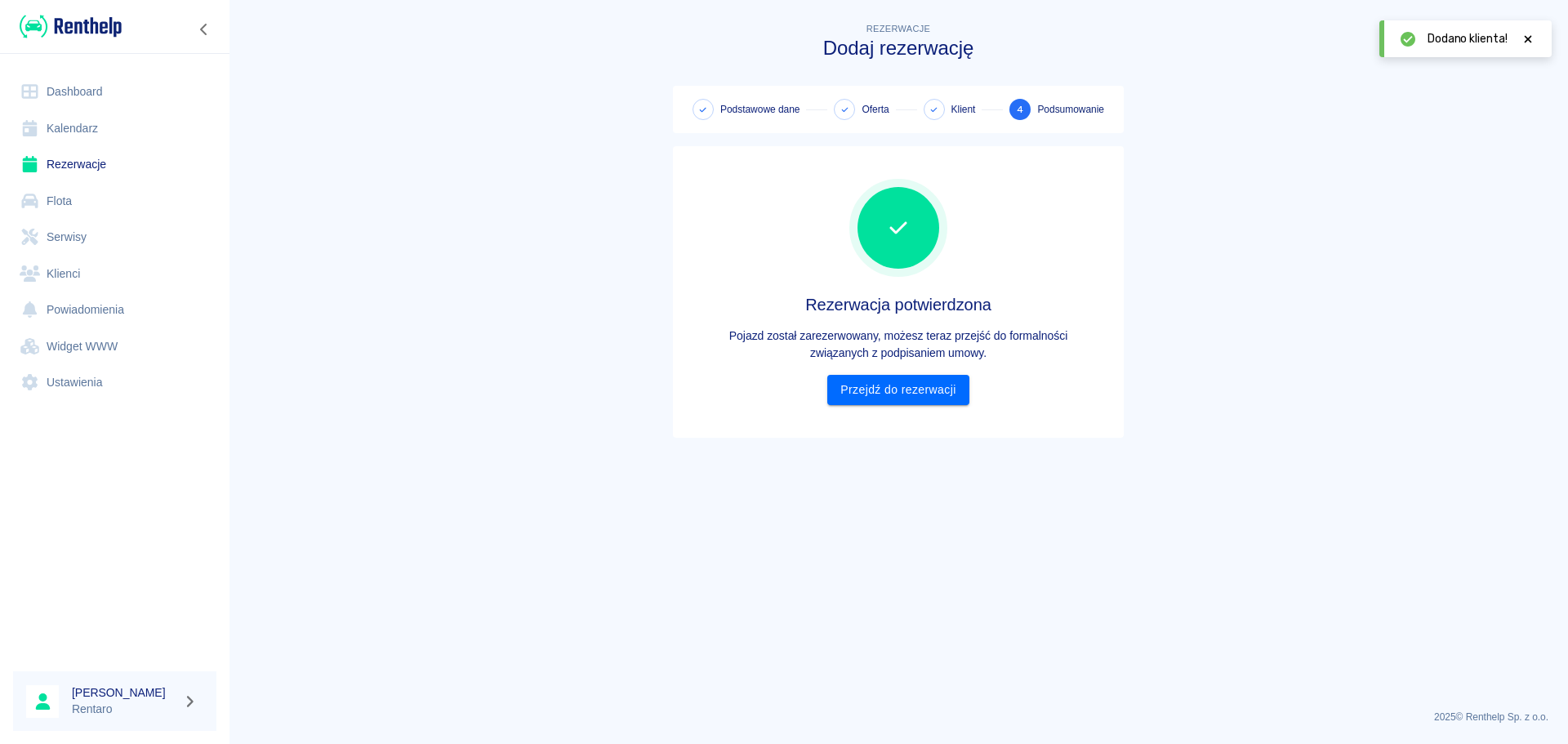
scroll to position [0, 0]
click at [926, 382] on link "Przejdź do rezerwacji" at bounding box center [898, 389] width 141 height 30
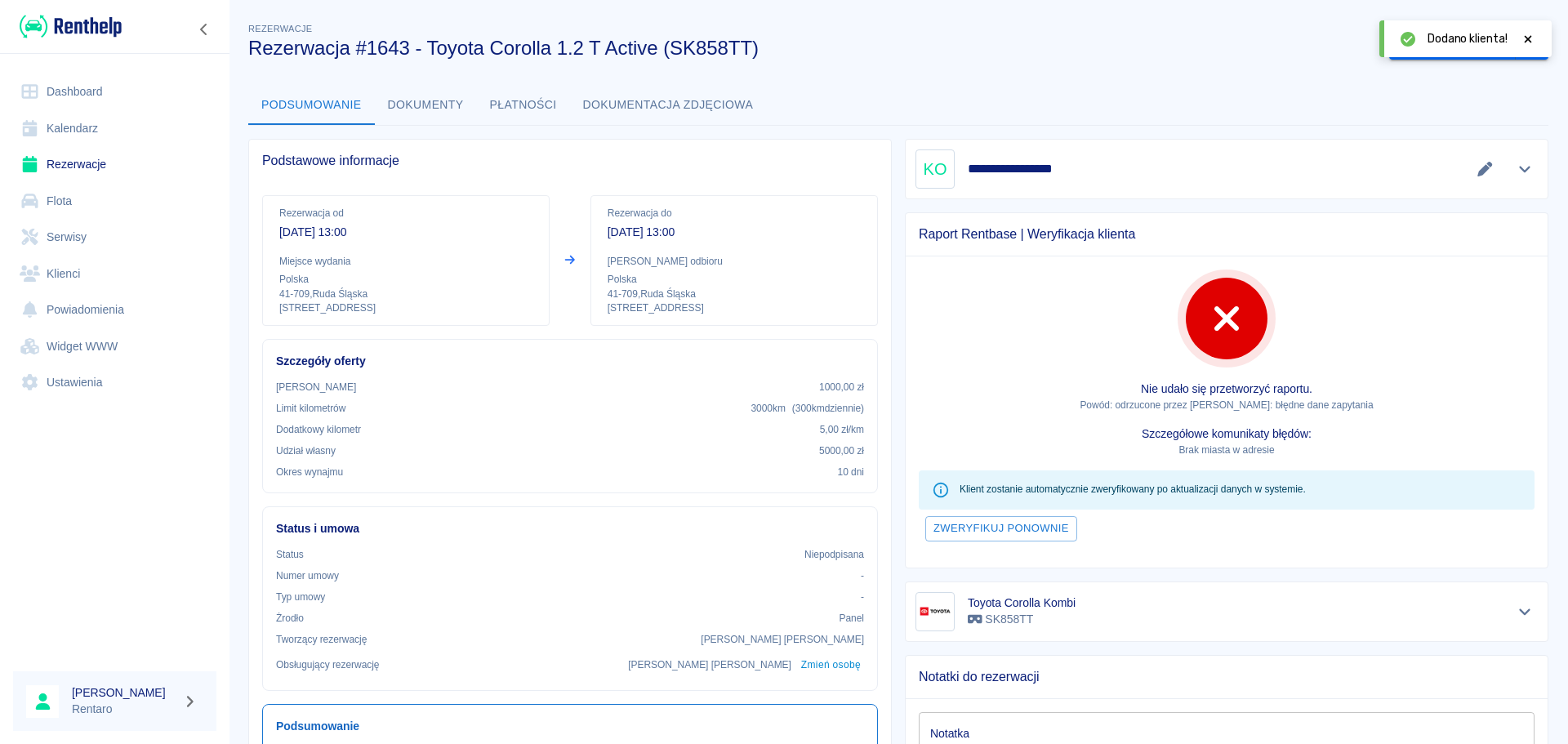
click at [69, 123] on link "Kalendarz" at bounding box center [115, 128] width 204 height 37
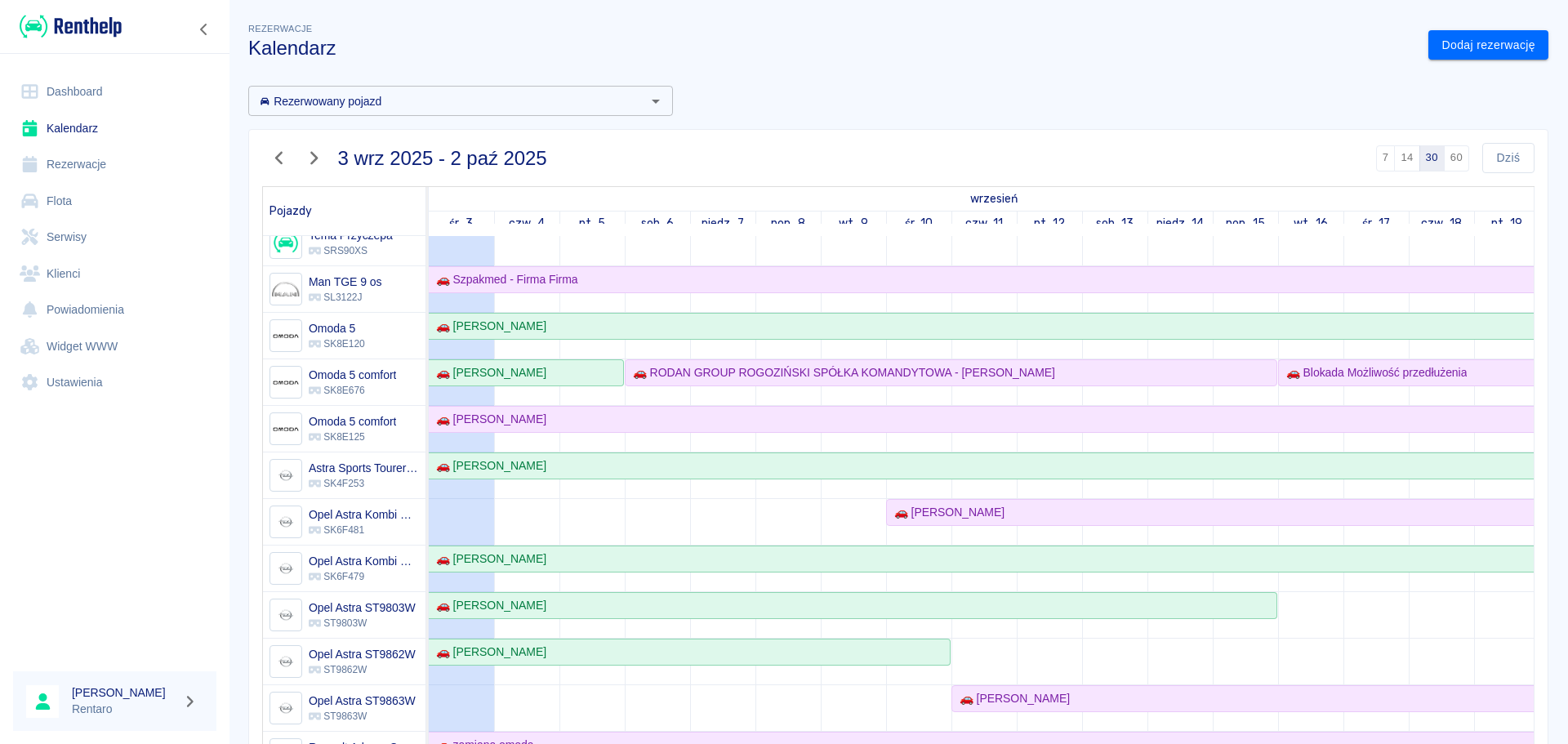
scroll to position [126, 0]
